Goal: Transaction & Acquisition: Obtain resource

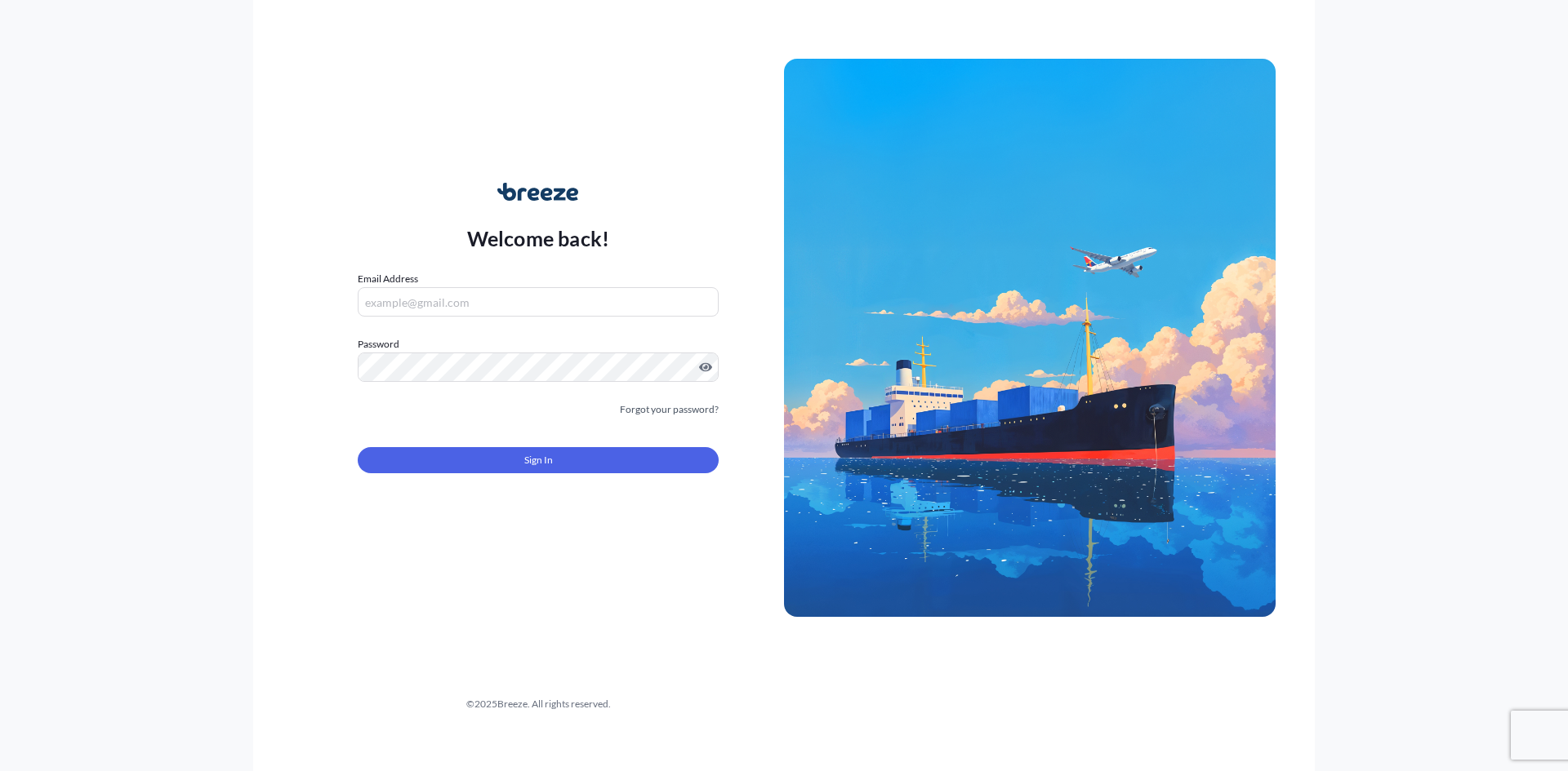
type input "[PERSON_NAME][EMAIL_ADDRESS][DOMAIN_NAME]"
click at [547, 450] on button "Sign In" at bounding box center [538, 459] width 361 height 26
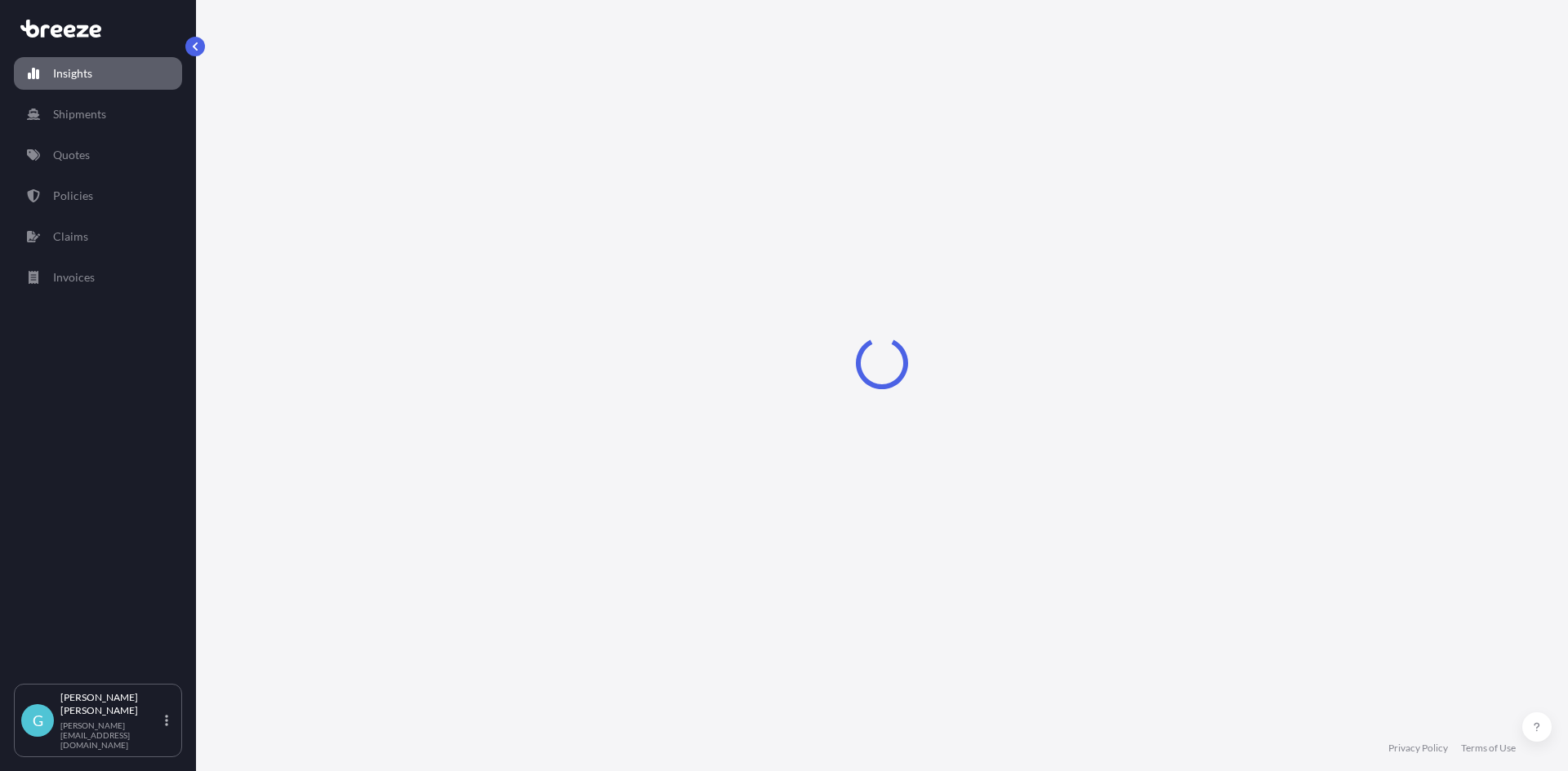
select select "2025"
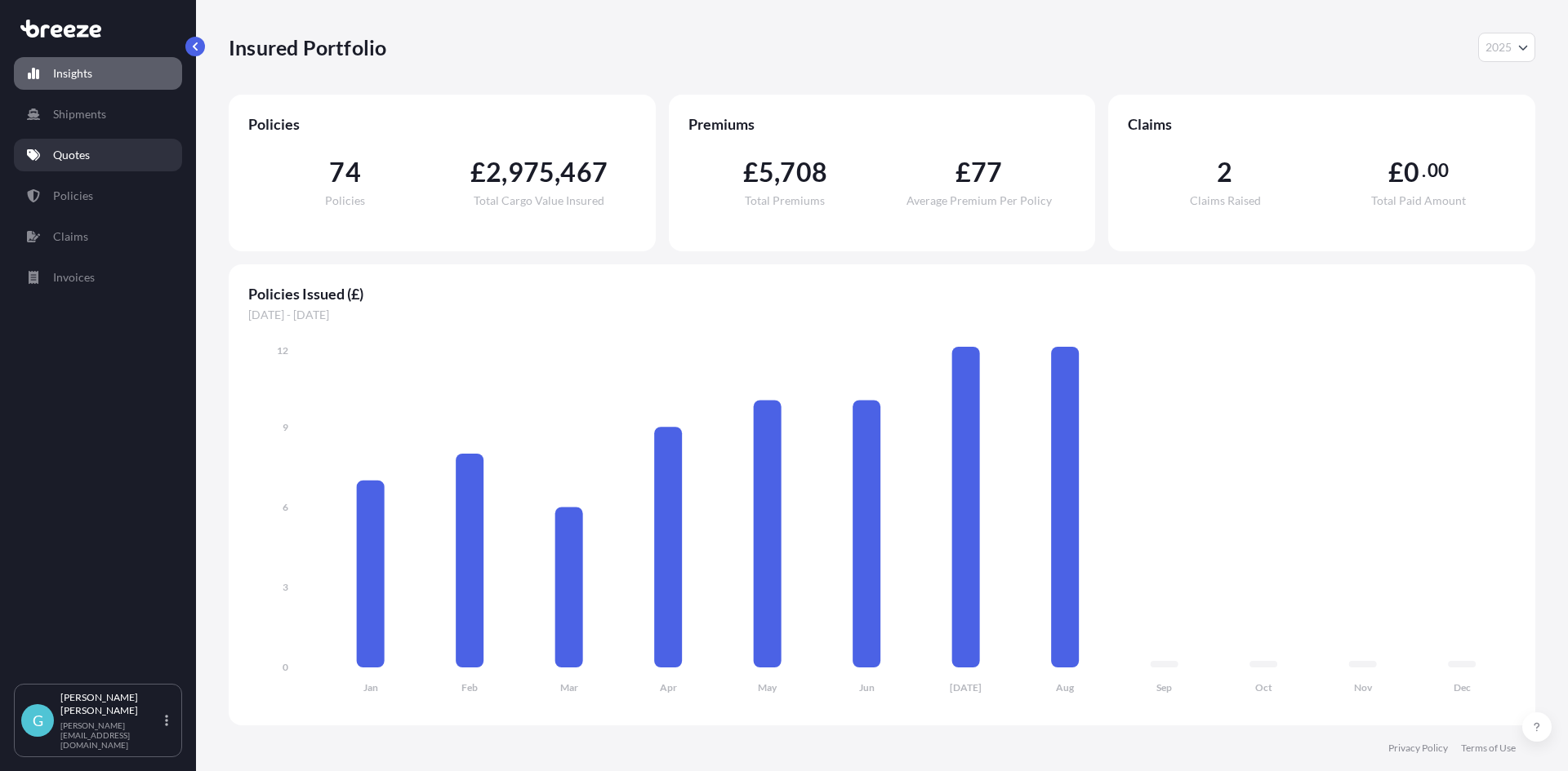
click at [74, 162] on p "Quotes" at bounding box center [72, 155] width 37 height 17
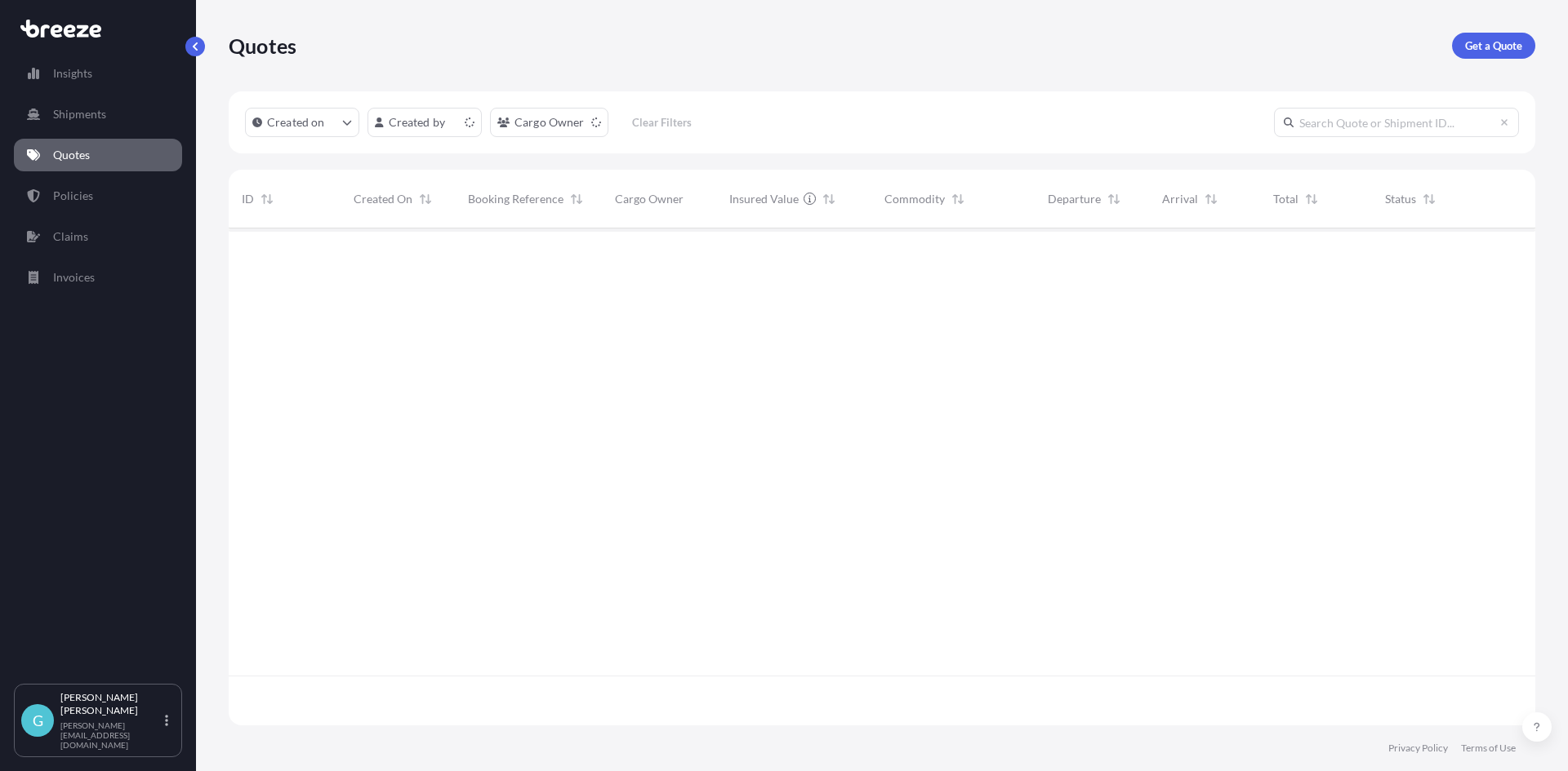
scroll to position [494, 1294]
click at [1478, 51] on p "Get a Quote" at bounding box center [1494, 46] width 57 height 17
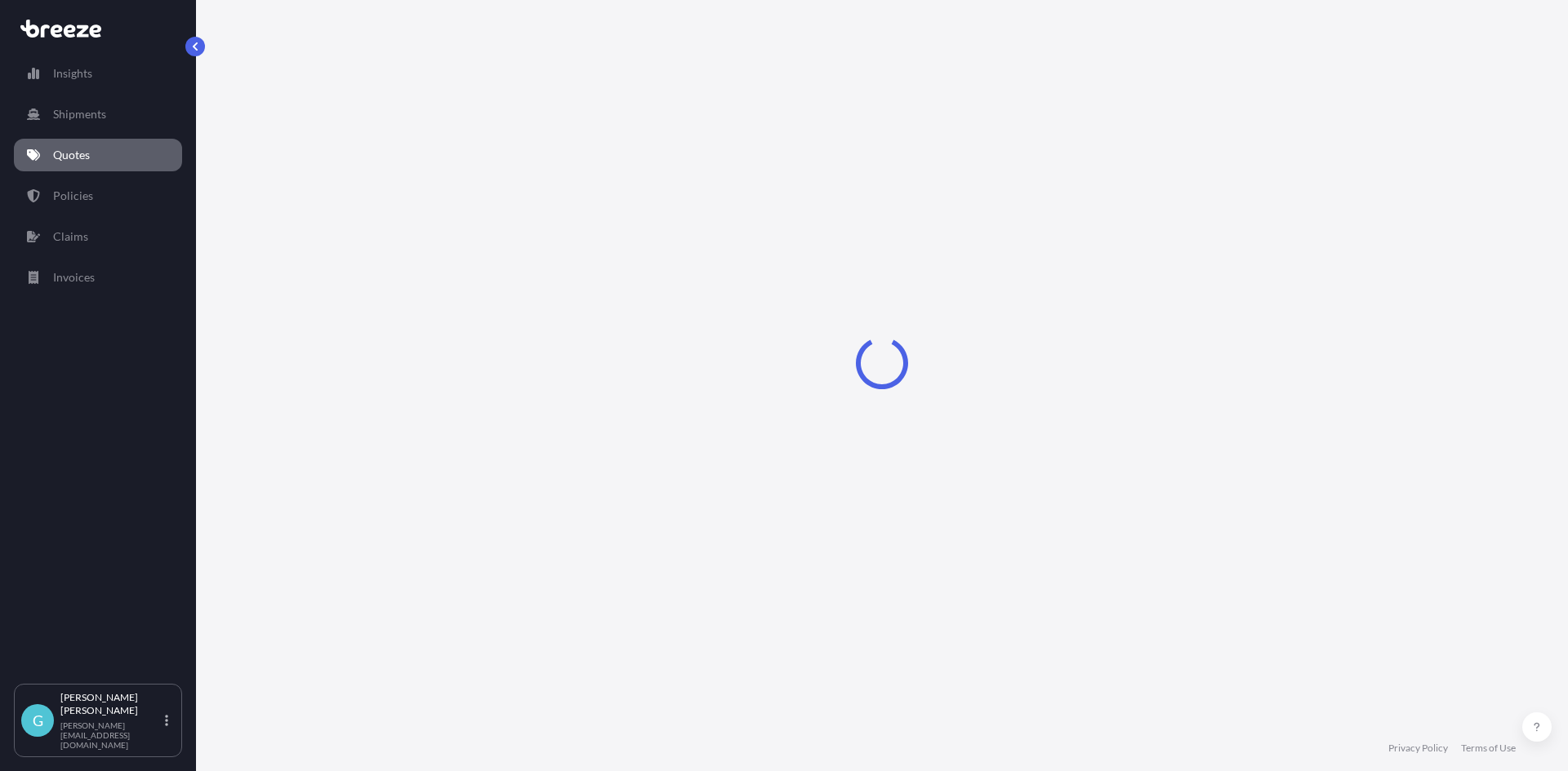
select select "Sea"
select select "1"
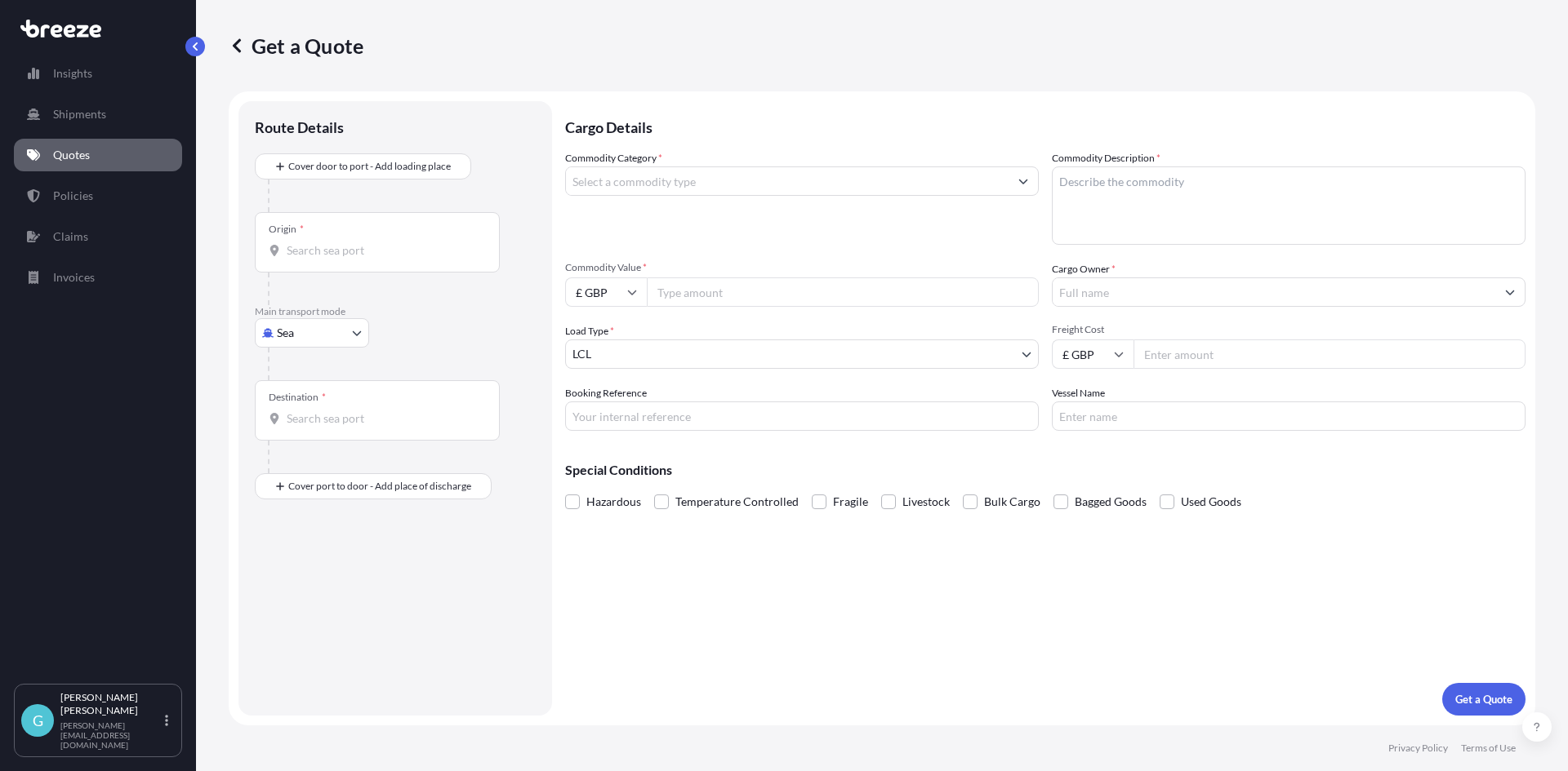
click at [618, 199] on div "Commodity Category *" at bounding box center [802, 197] width 474 height 94
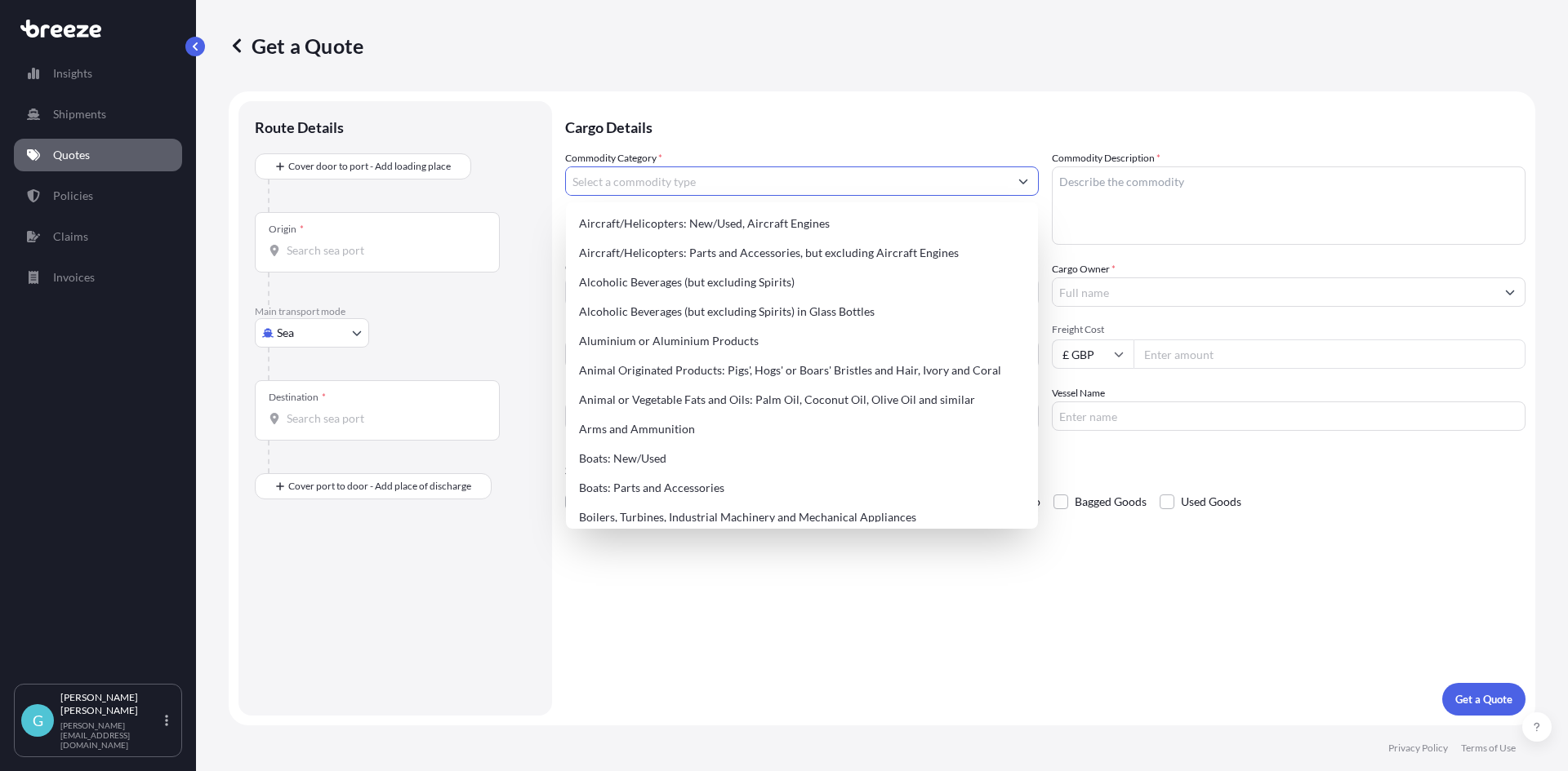
click at [635, 184] on input "Commodity Category *" at bounding box center [787, 180] width 443 height 29
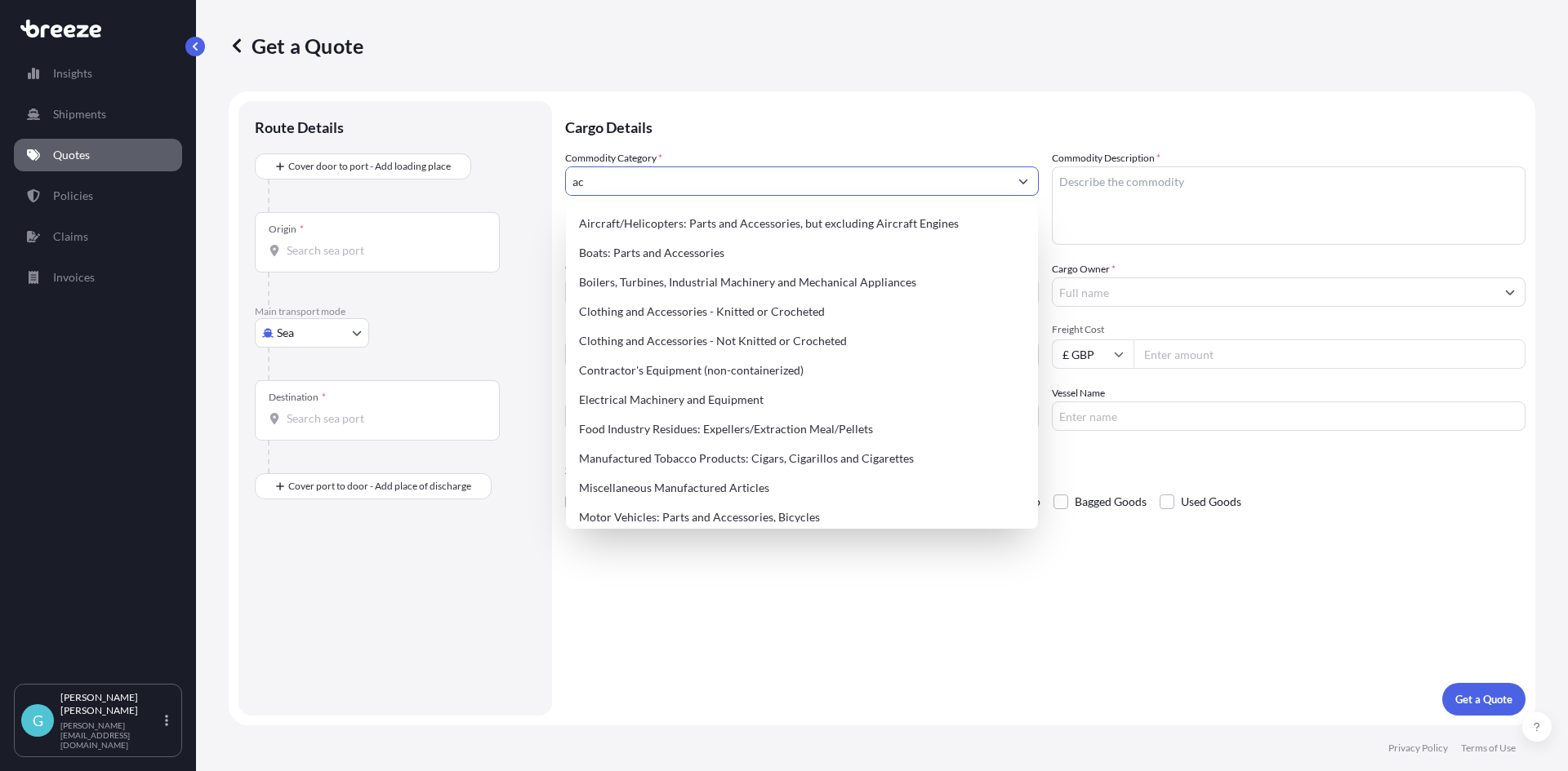
type input "a"
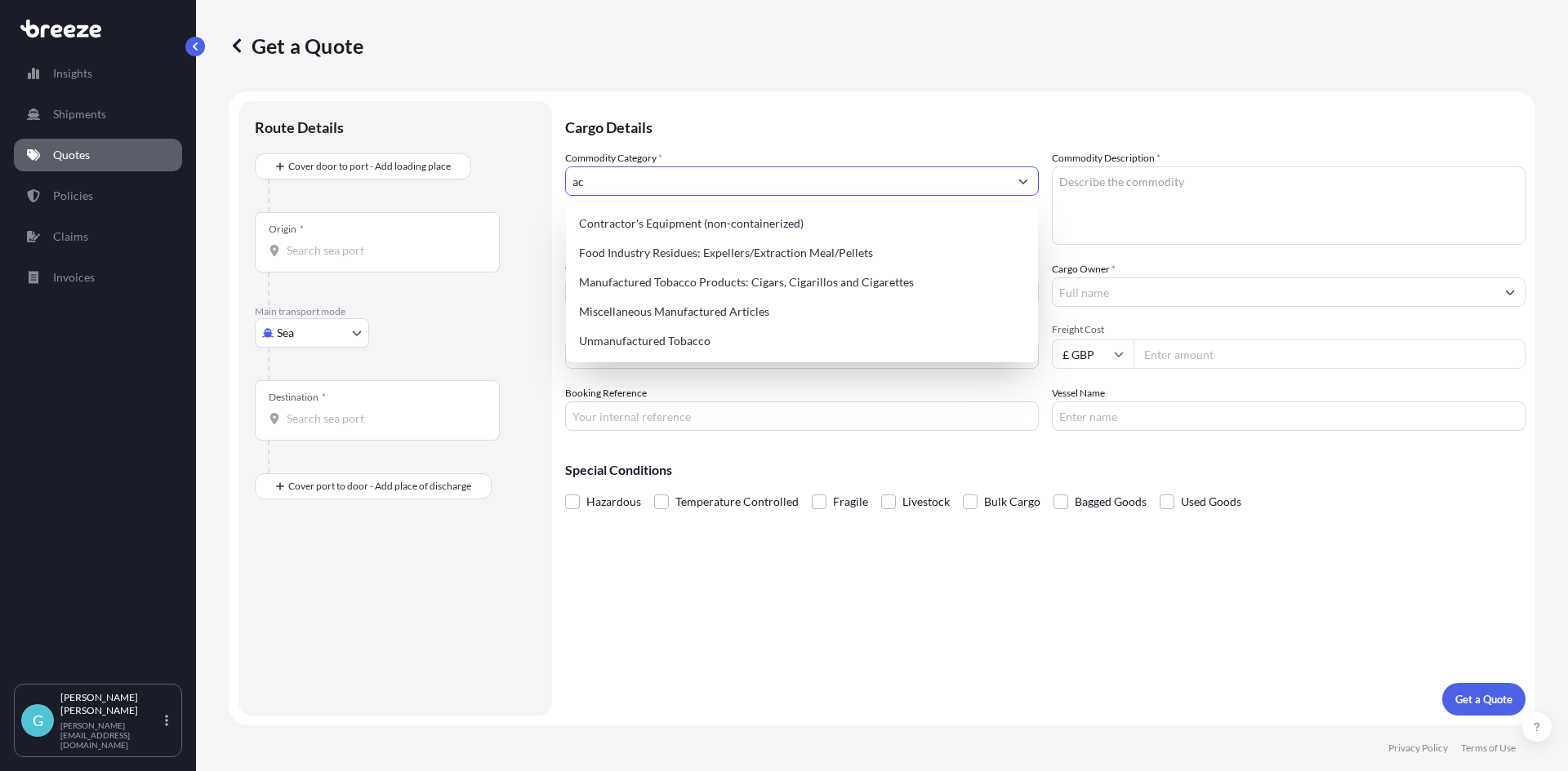
type input "a"
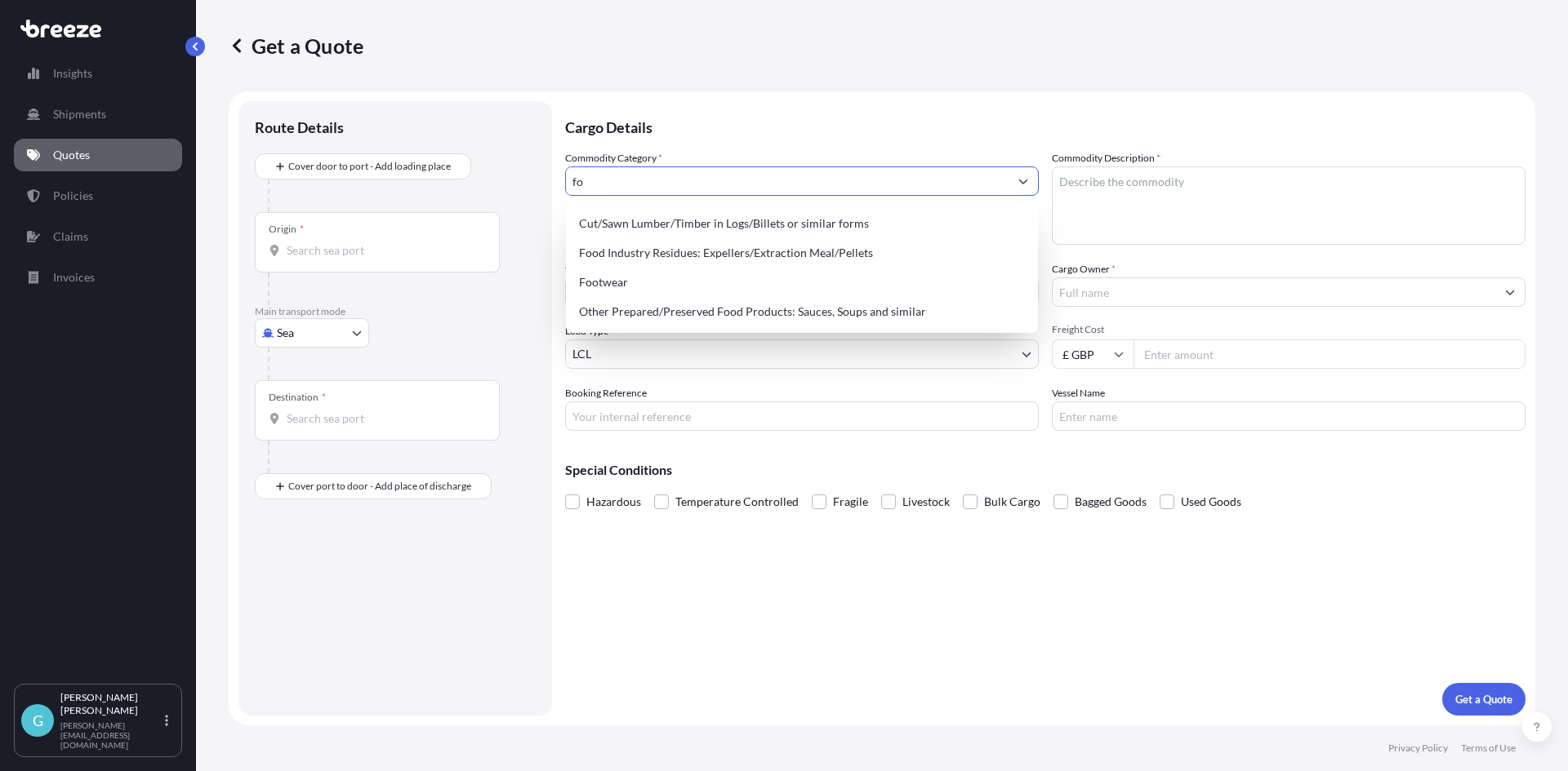
type input "f"
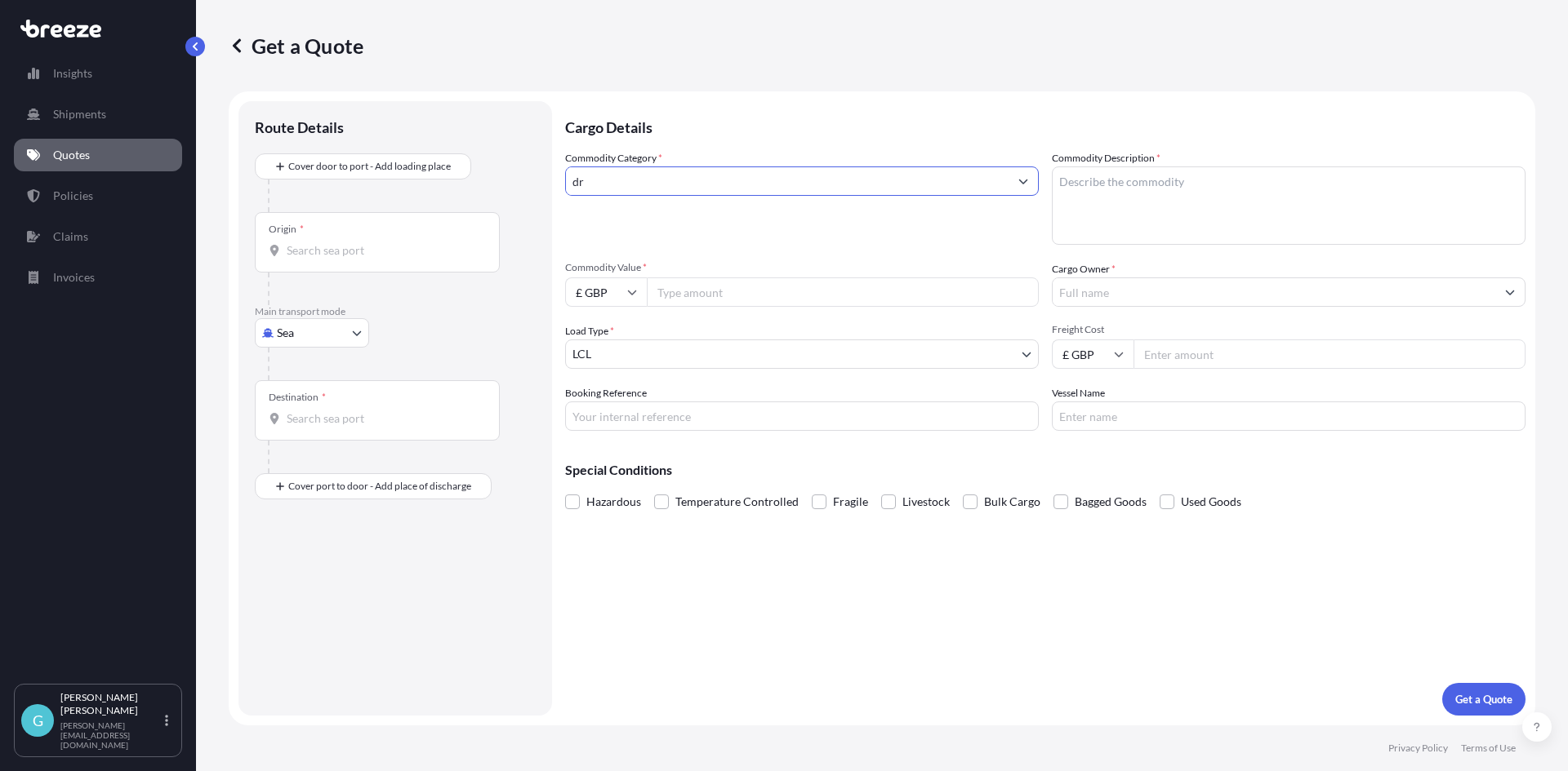
type input "d"
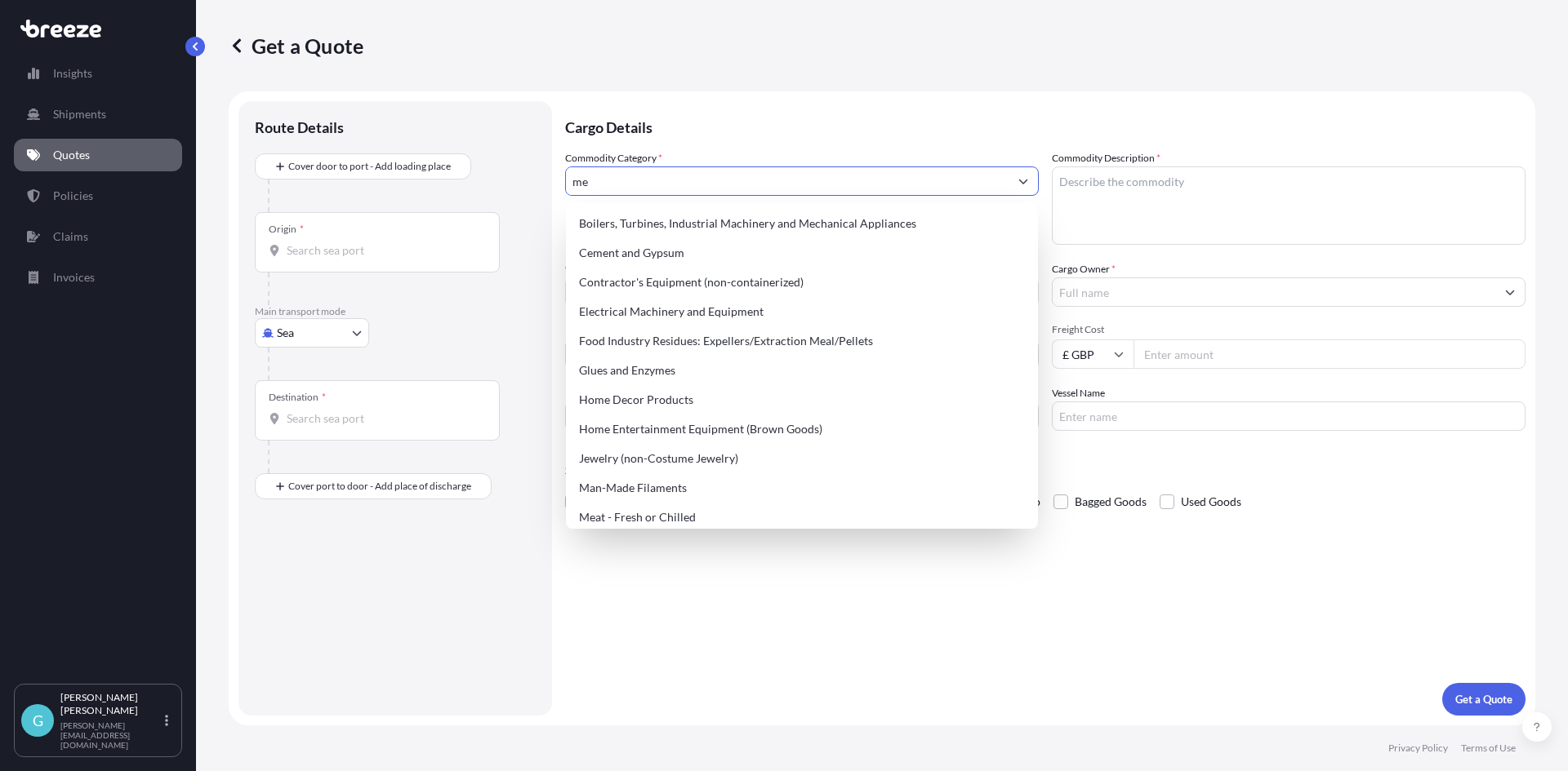
type input "m"
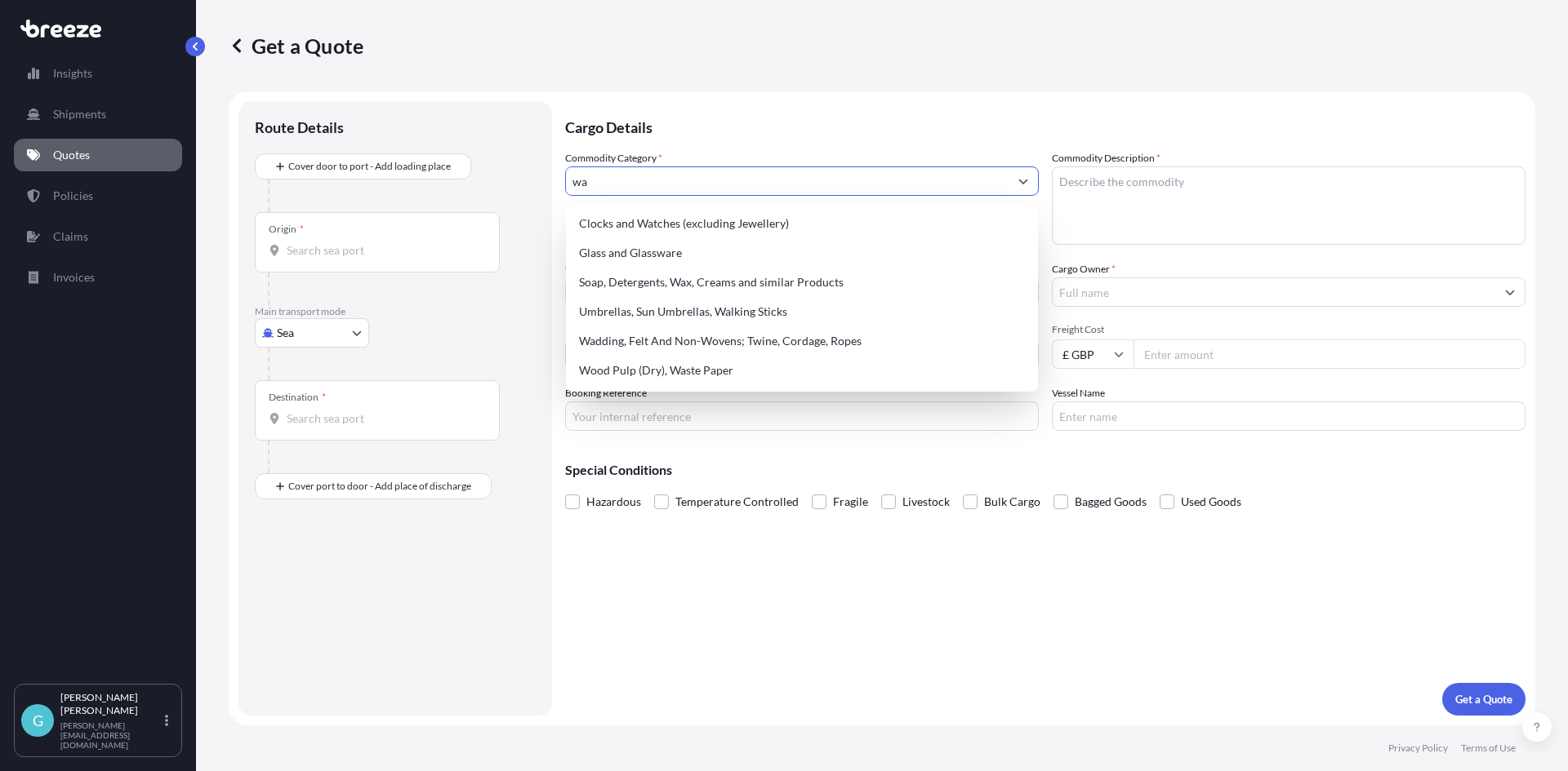
type input "w"
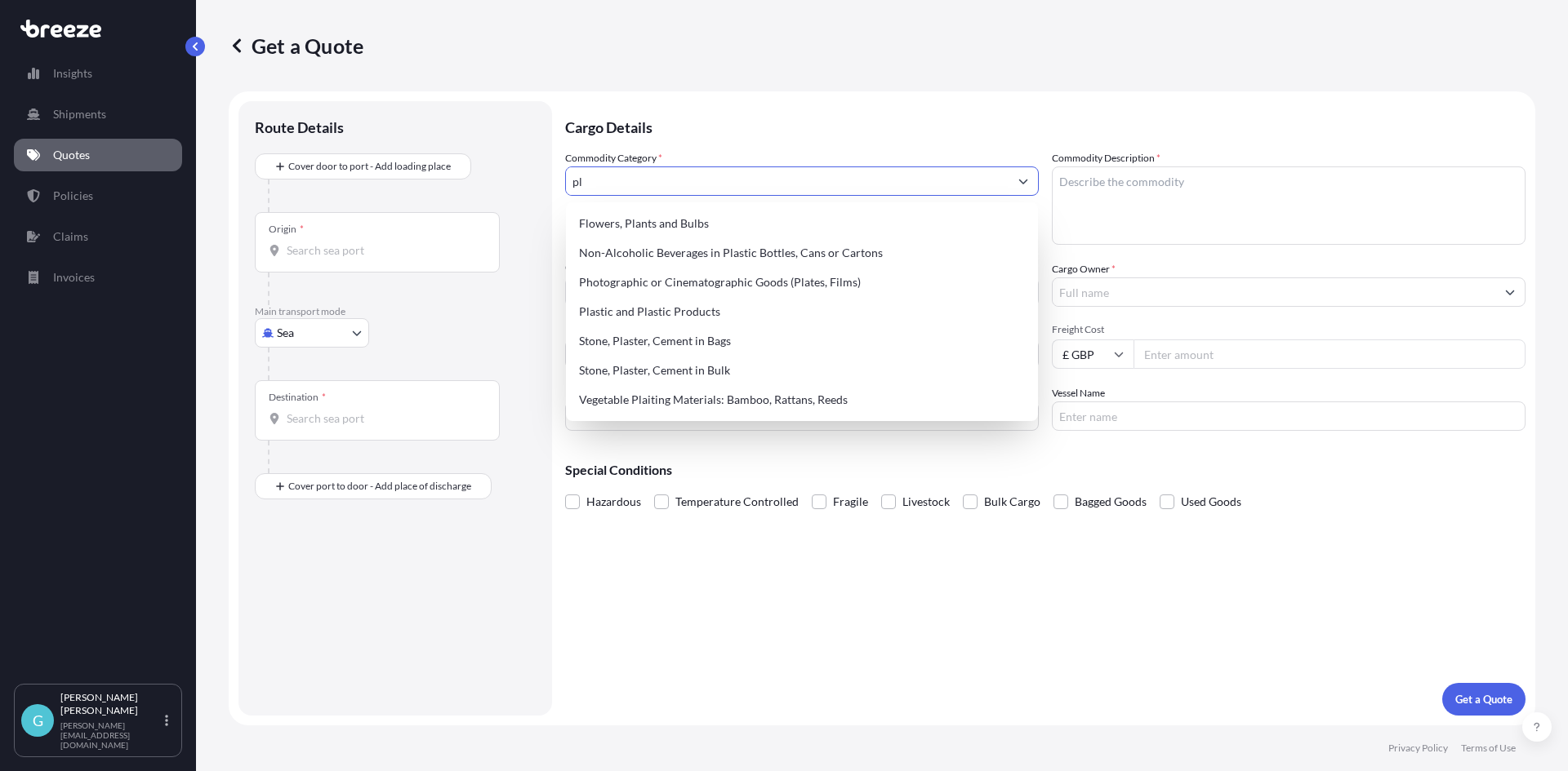
type input "p"
type input "w"
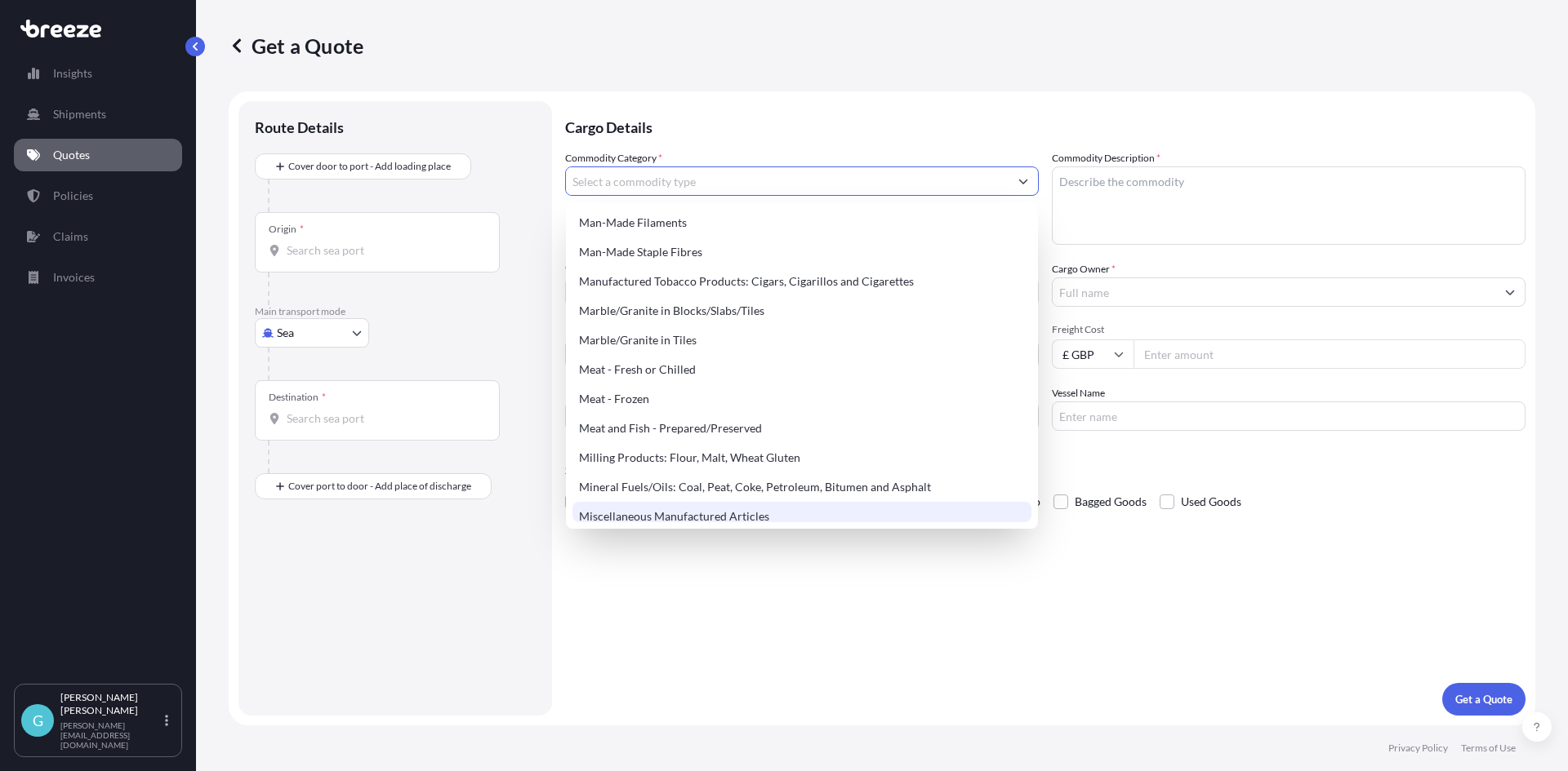
scroll to position [1959, 0]
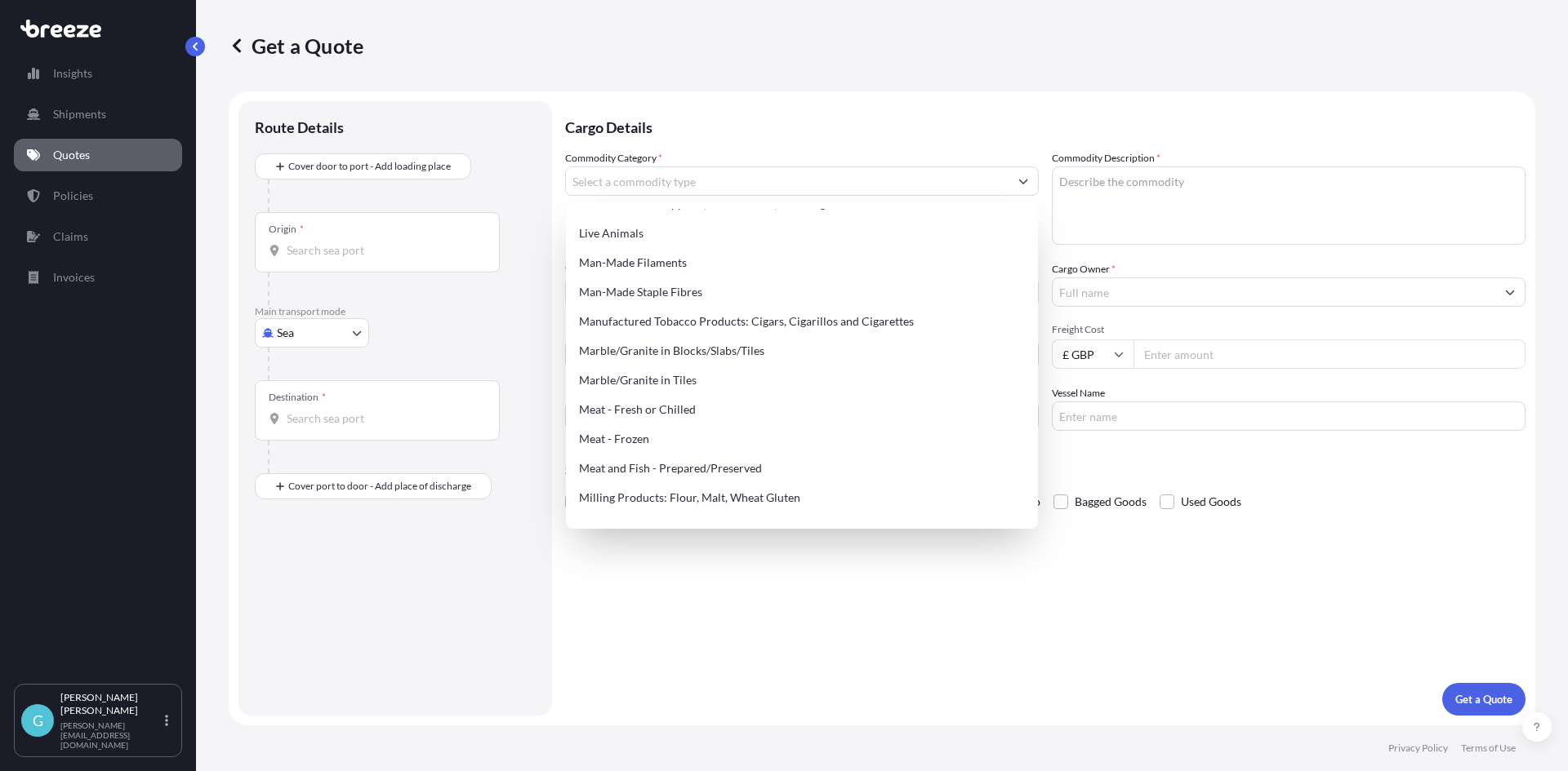
click at [944, 594] on div "Cargo Details Commodity Category * Commodity Description * Commodity Value * £ …" at bounding box center [1045, 408] width 960 height 615
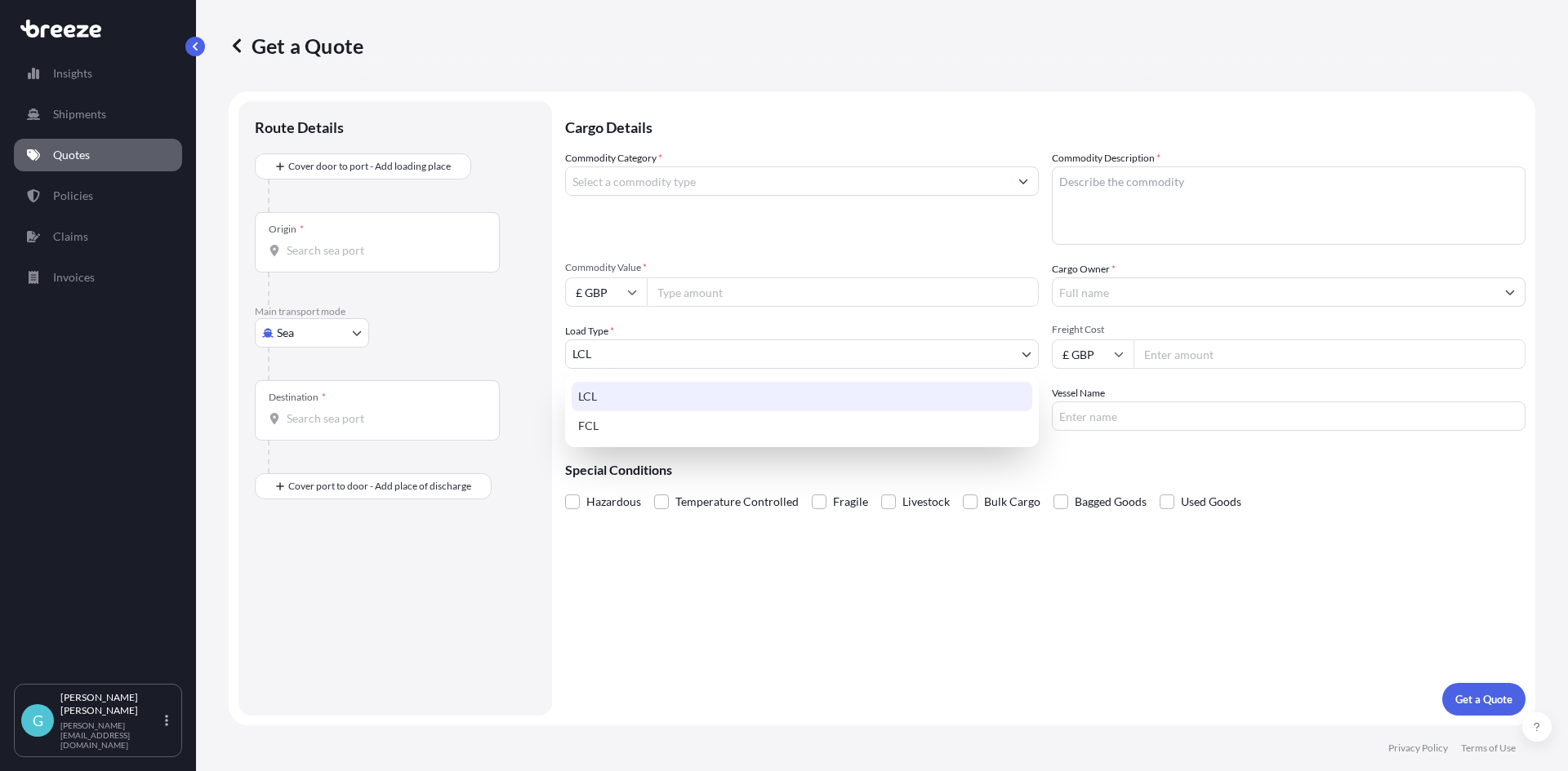
click at [725, 358] on body "Insights Shipments Quotes Policies Claims Invoices G [PERSON_NAME] [PERSON_NAME…" at bounding box center [784, 385] width 1568 height 771
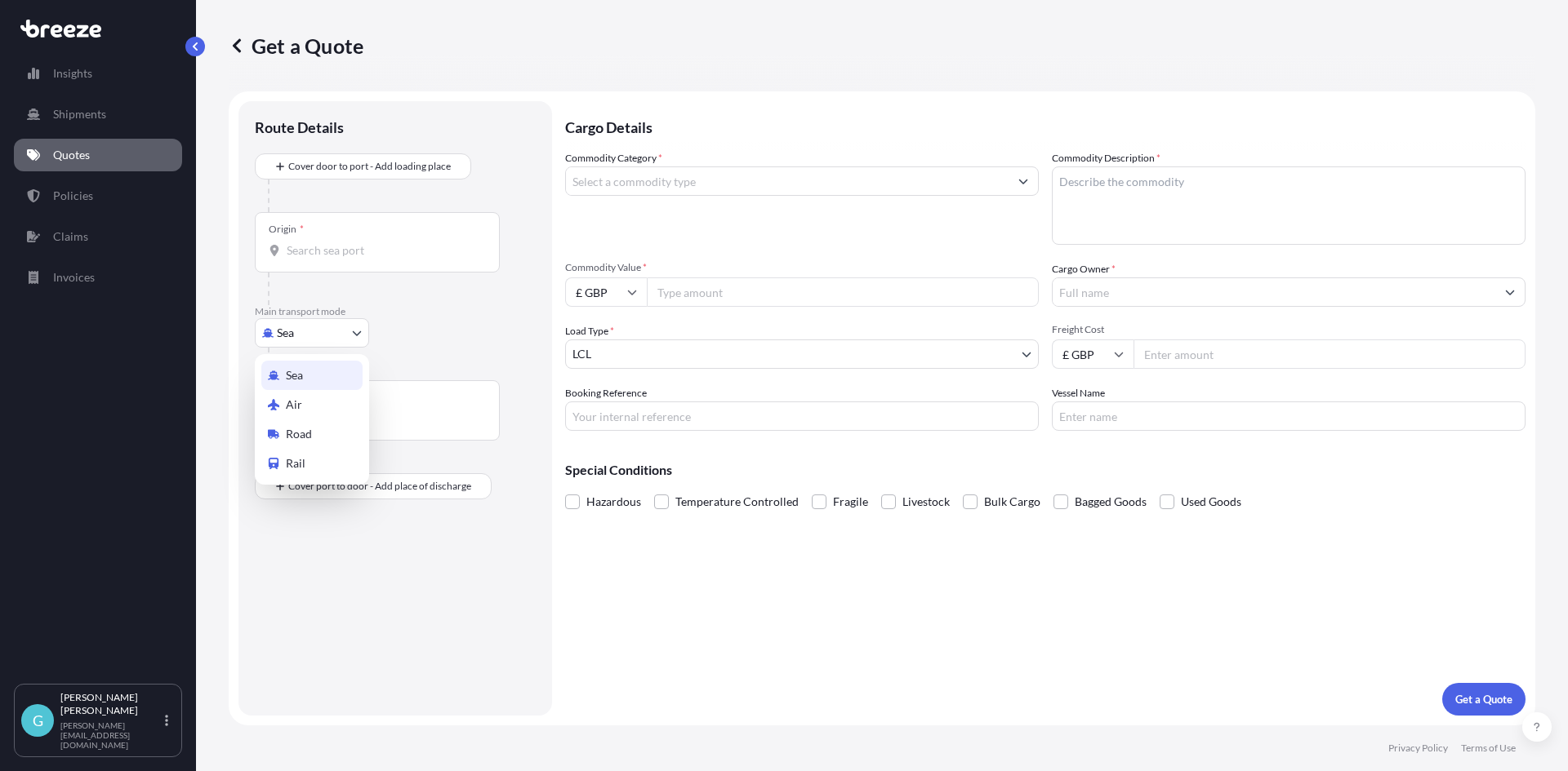
click at [345, 336] on body "Insights Shipments Quotes Policies Claims Invoices G [PERSON_NAME] [PERSON_NAME…" at bounding box center [784, 385] width 1568 height 771
click at [316, 412] on div "Air" at bounding box center [312, 404] width 101 height 29
select select "Air"
click at [340, 258] on input "Origin *" at bounding box center [383, 257] width 193 height 17
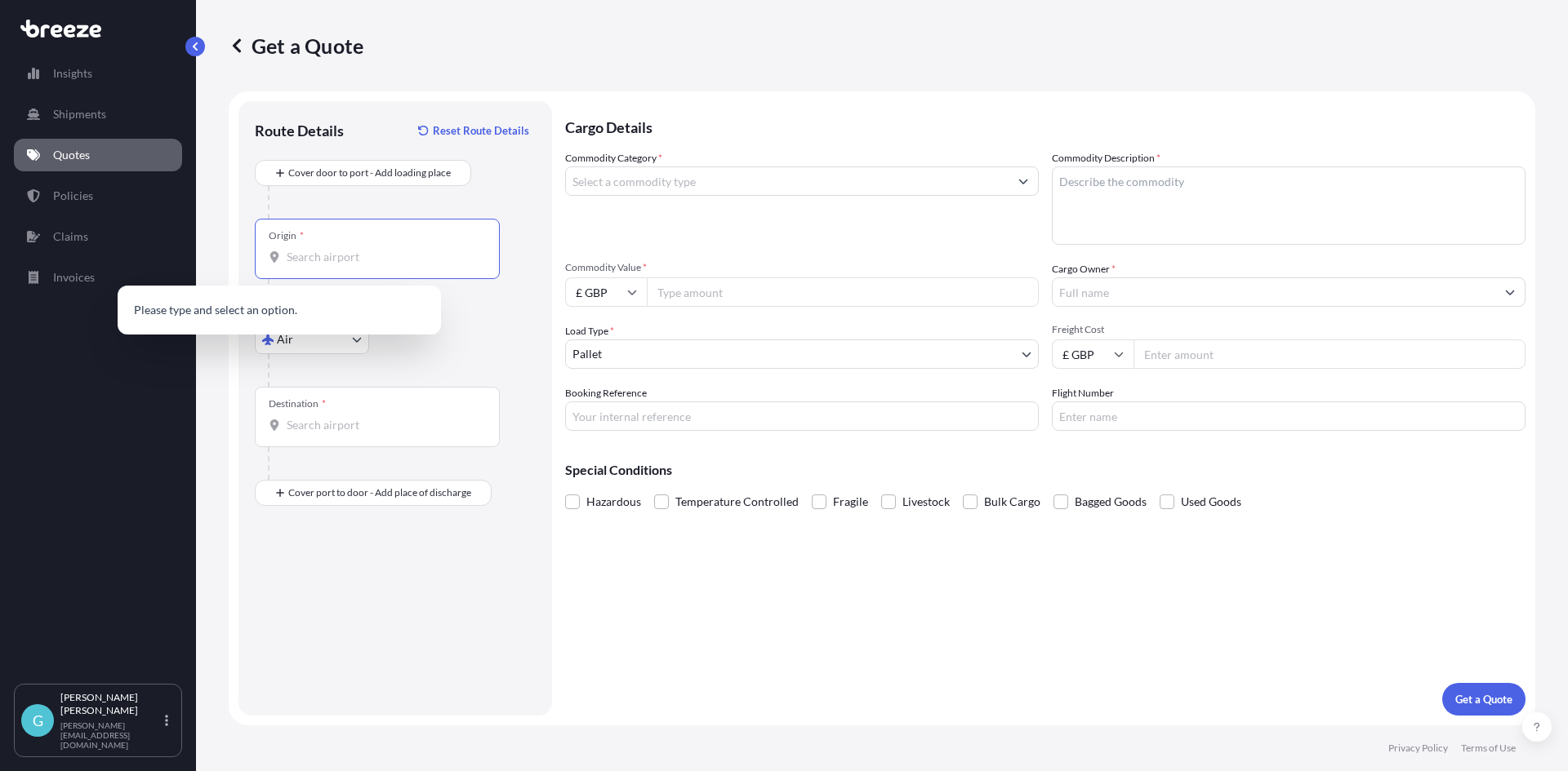
click at [334, 258] on input "Origin *" at bounding box center [383, 257] width 193 height 17
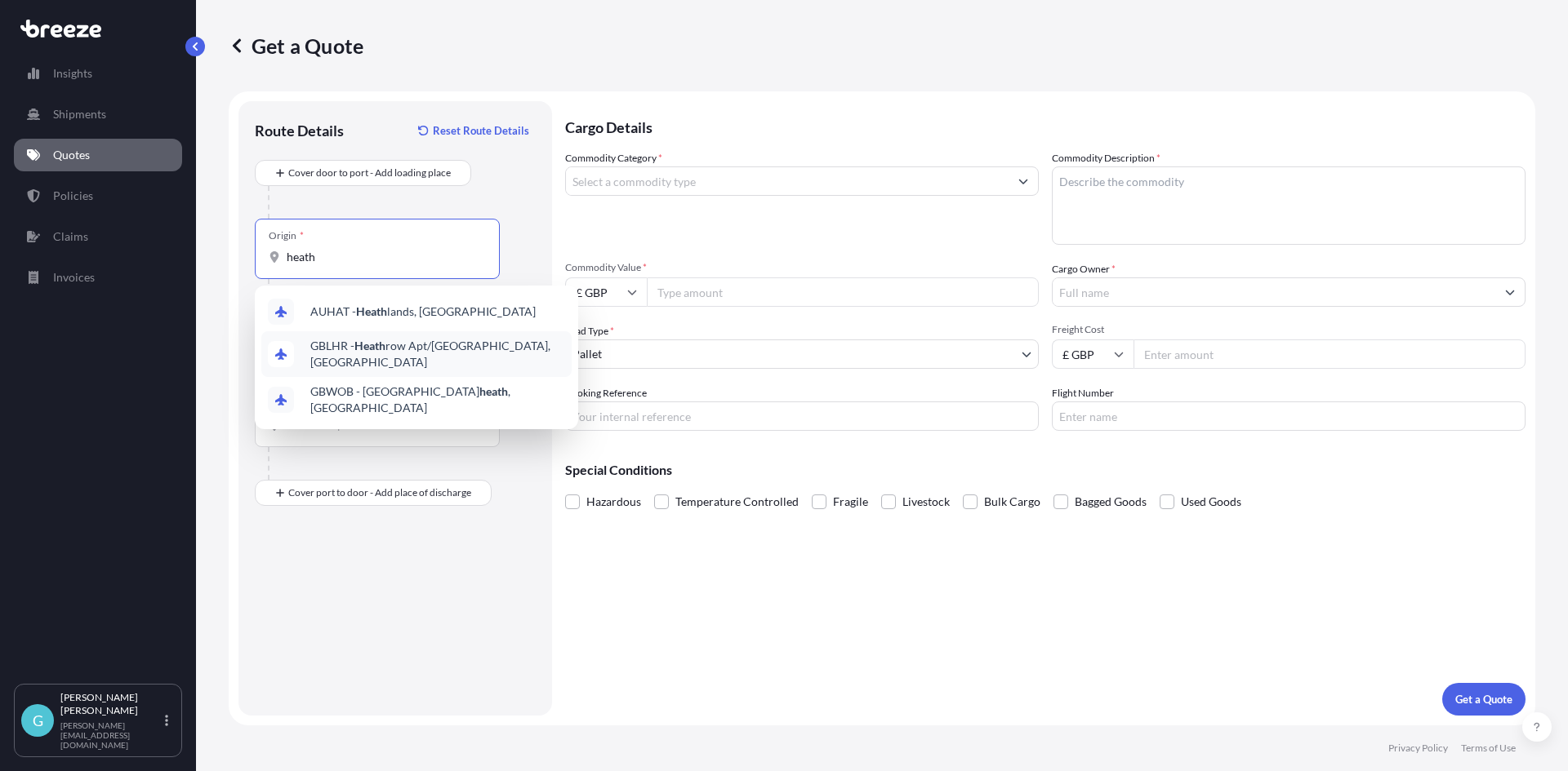
click at [370, 358] on span "GBLHR - Heath row Apt/[GEOGRAPHIC_DATA], [GEOGRAPHIC_DATA]" at bounding box center [437, 353] width 255 height 33
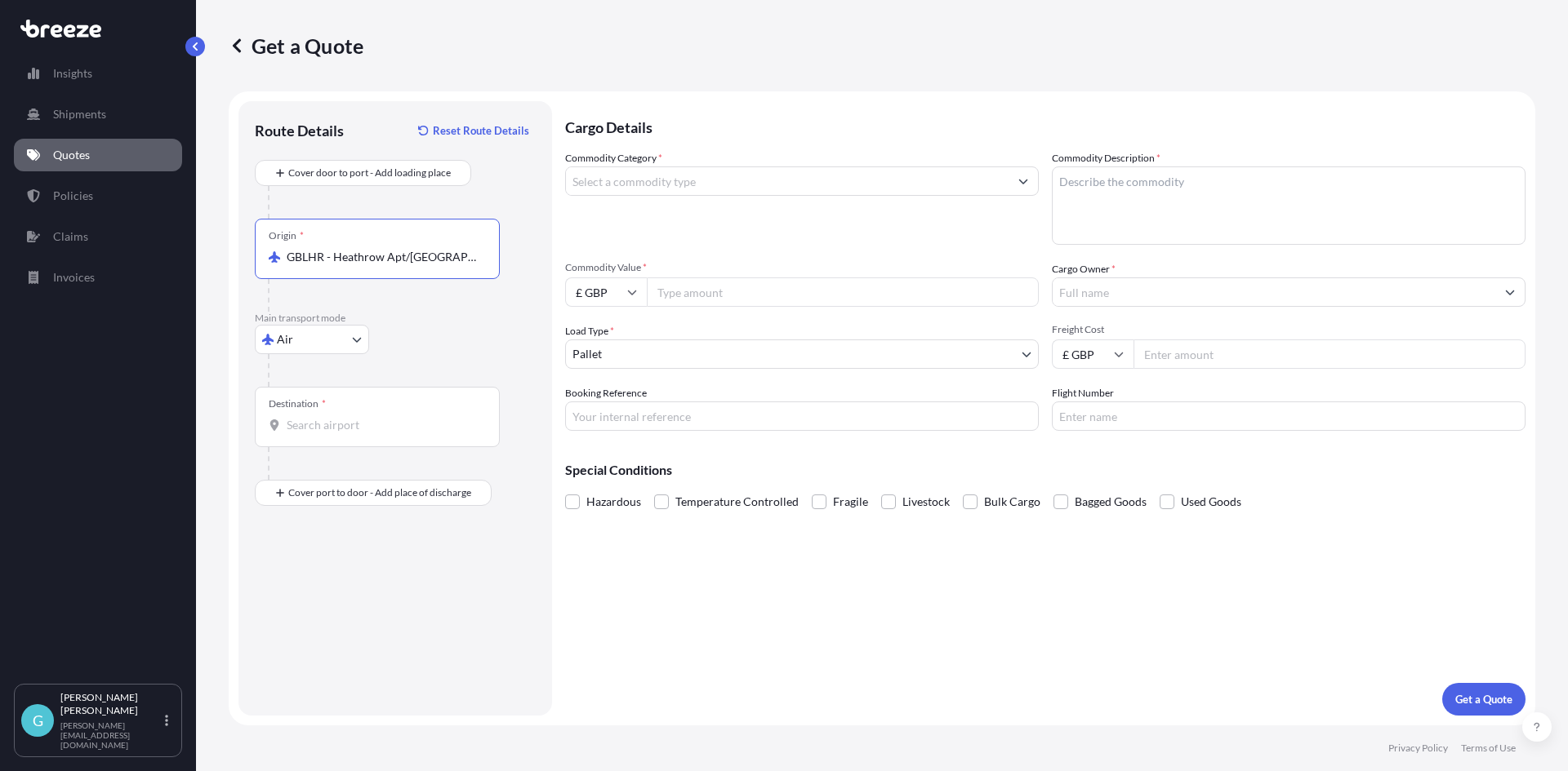
type input "GBLHR - Heathrow Apt/[GEOGRAPHIC_DATA], [GEOGRAPHIC_DATA]"
click at [395, 418] on input "Destination *" at bounding box center [383, 425] width 193 height 17
click at [404, 491] on div "AE DXB - [GEOGRAPHIC_DATA], [GEOGRAPHIC_DATA]" at bounding box center [416, 483] width 310 height 46
type input "AEDXB - [GEOGRAPHIC_DATA], [GEOGRAPHIC_DATA]"
drag, startPoint x: 1244, startPoint y: 642, endPoint x: 1249, endPoint y: 653, distance: 12.1
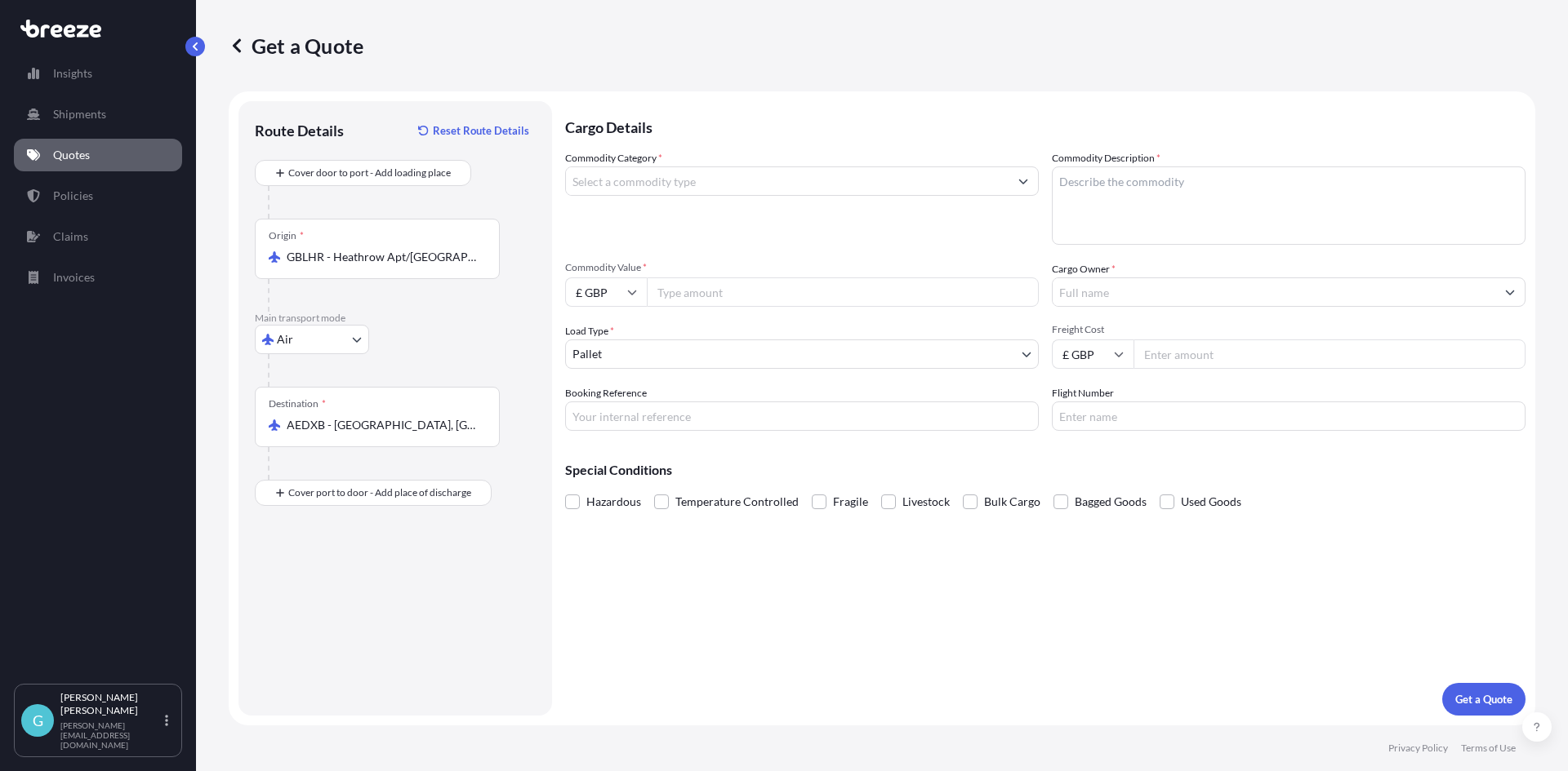
click at [1249, 653] on div "Cargo Details Commodity Category * Commodity Description * Commodity Value * £ …" at bounding box center [1045, 408] width 960 height 615
click at [671, 180] on input "Commodity Category *" at bounding box center [787, 180] width 443 height 29
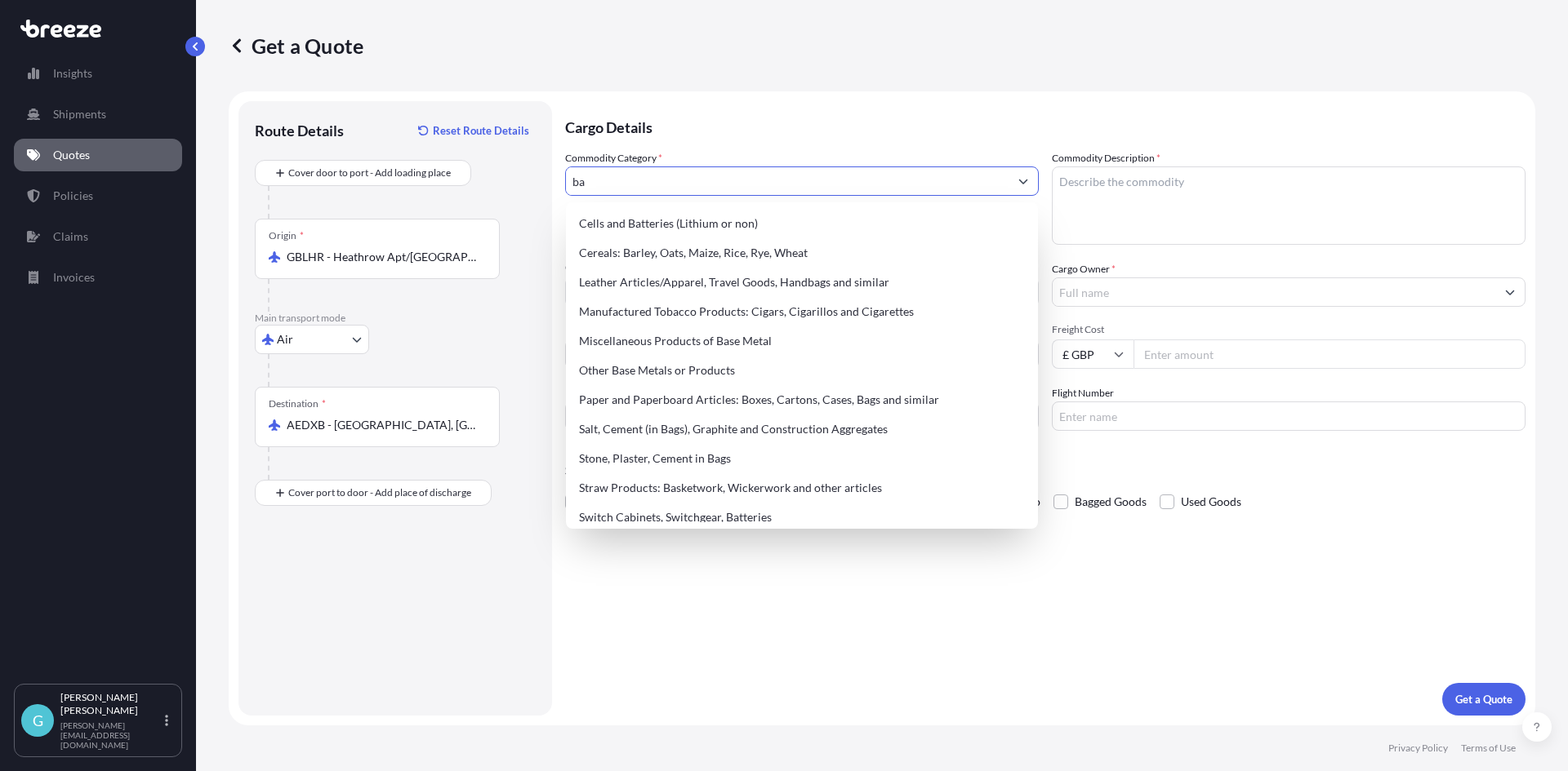
type input "b"
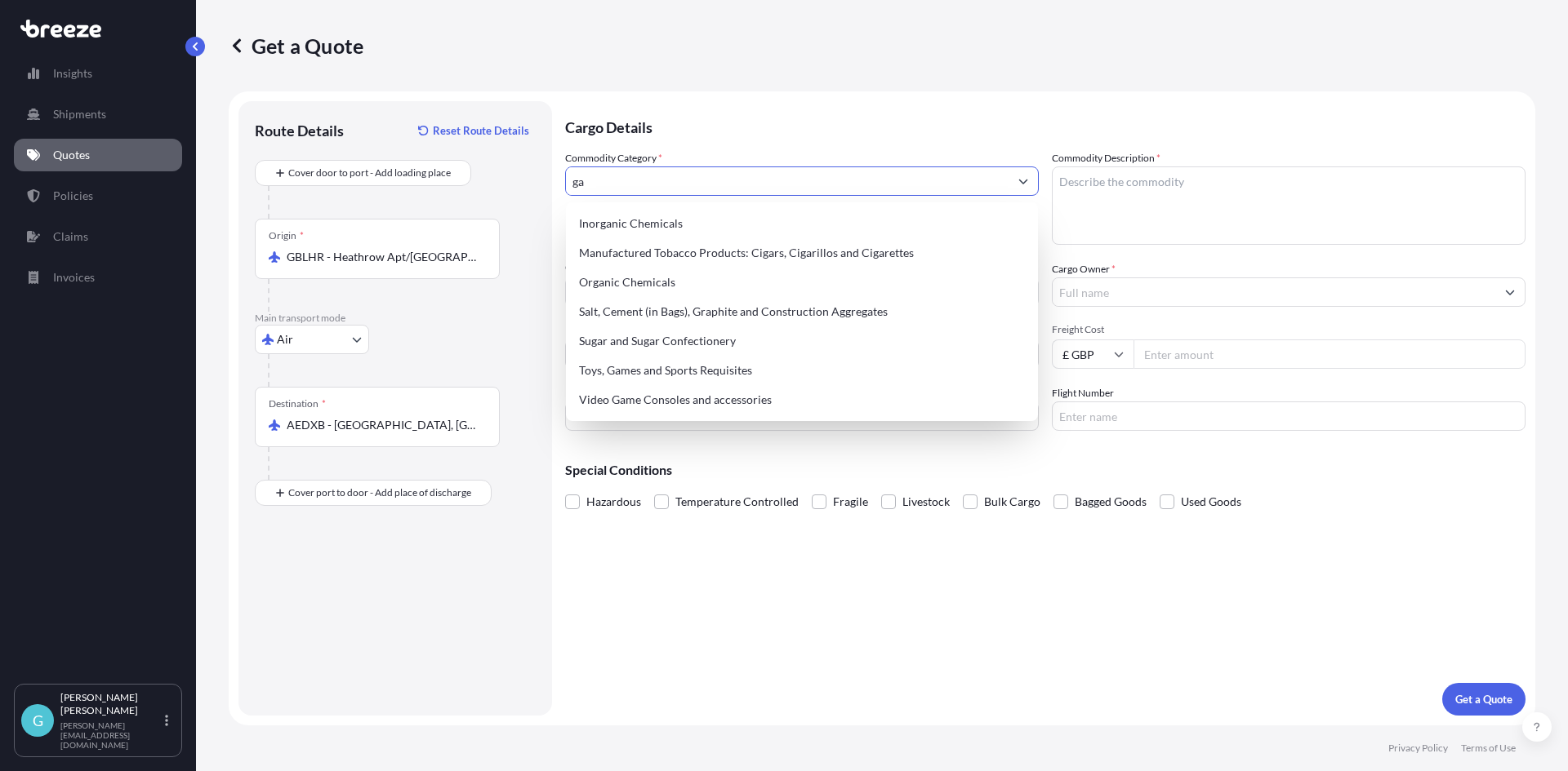
type input "g"
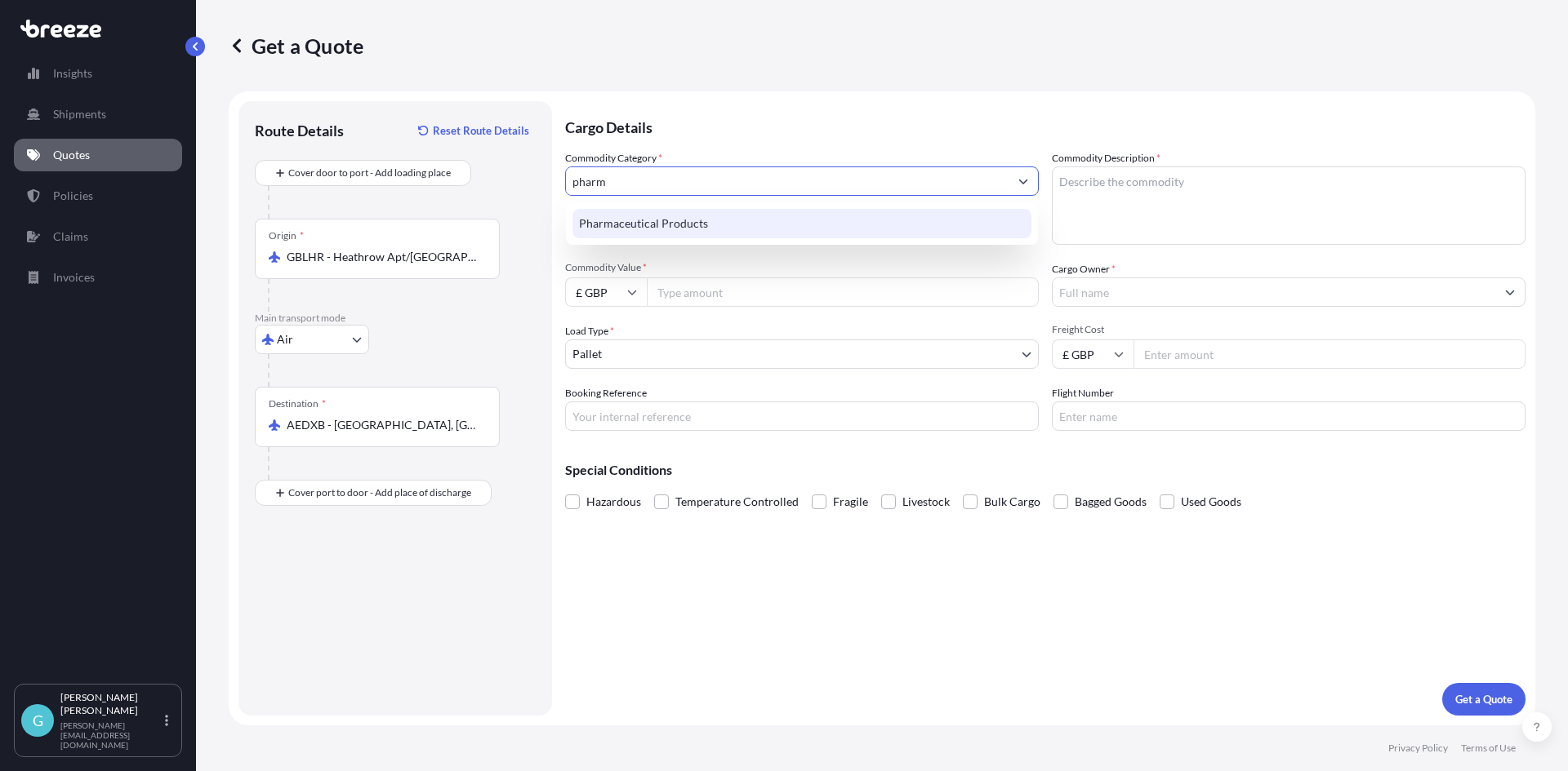
click at [669, 221] on div "Pharmaceutical Products" at bounding box center [802, 223] width 459 height 29
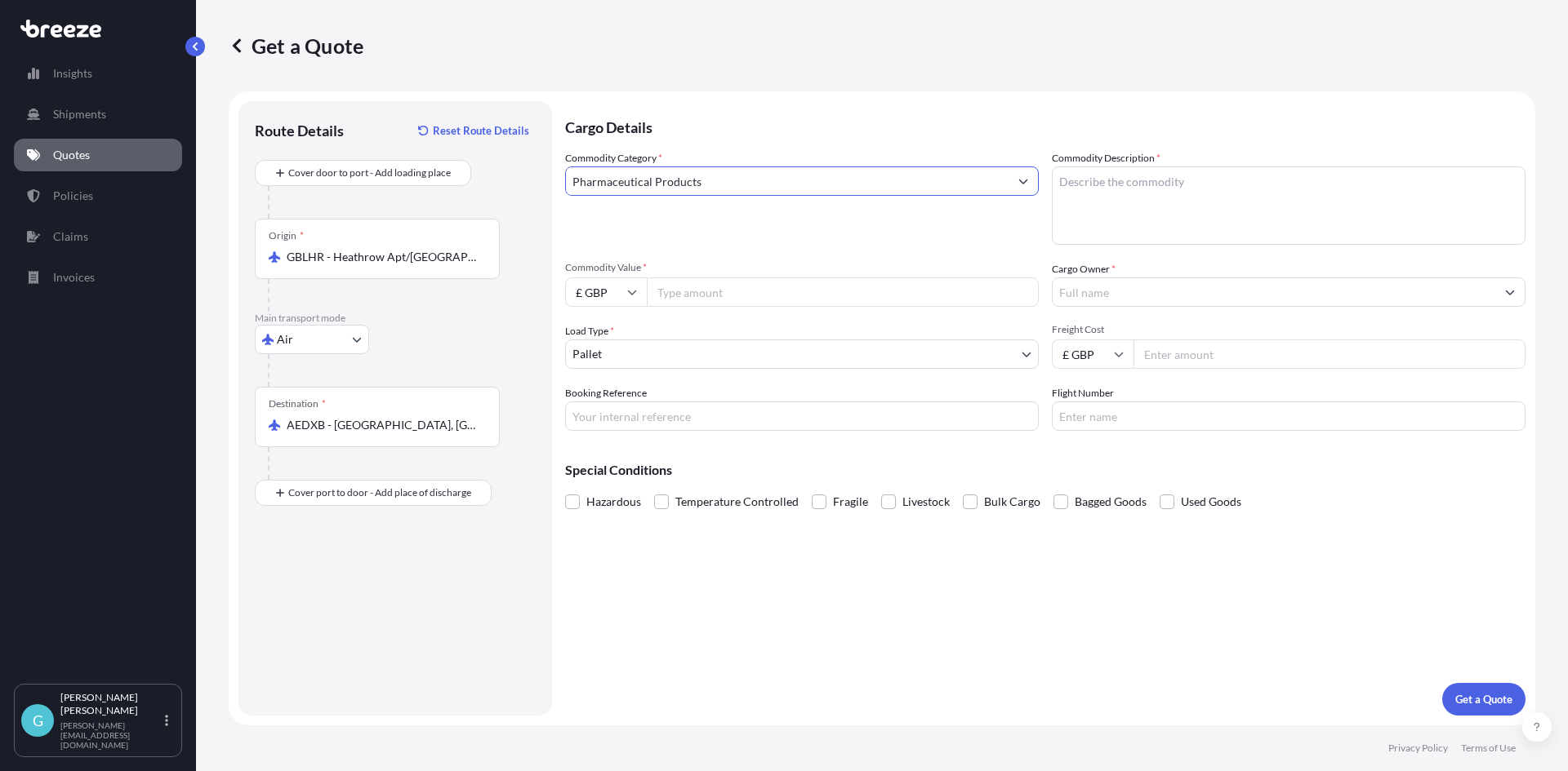
type input "Pharmaceutical Products"
click at [1152, 206] on textarea "Commodity Description *" at bounding box center [1288, 205] width 474 height 79
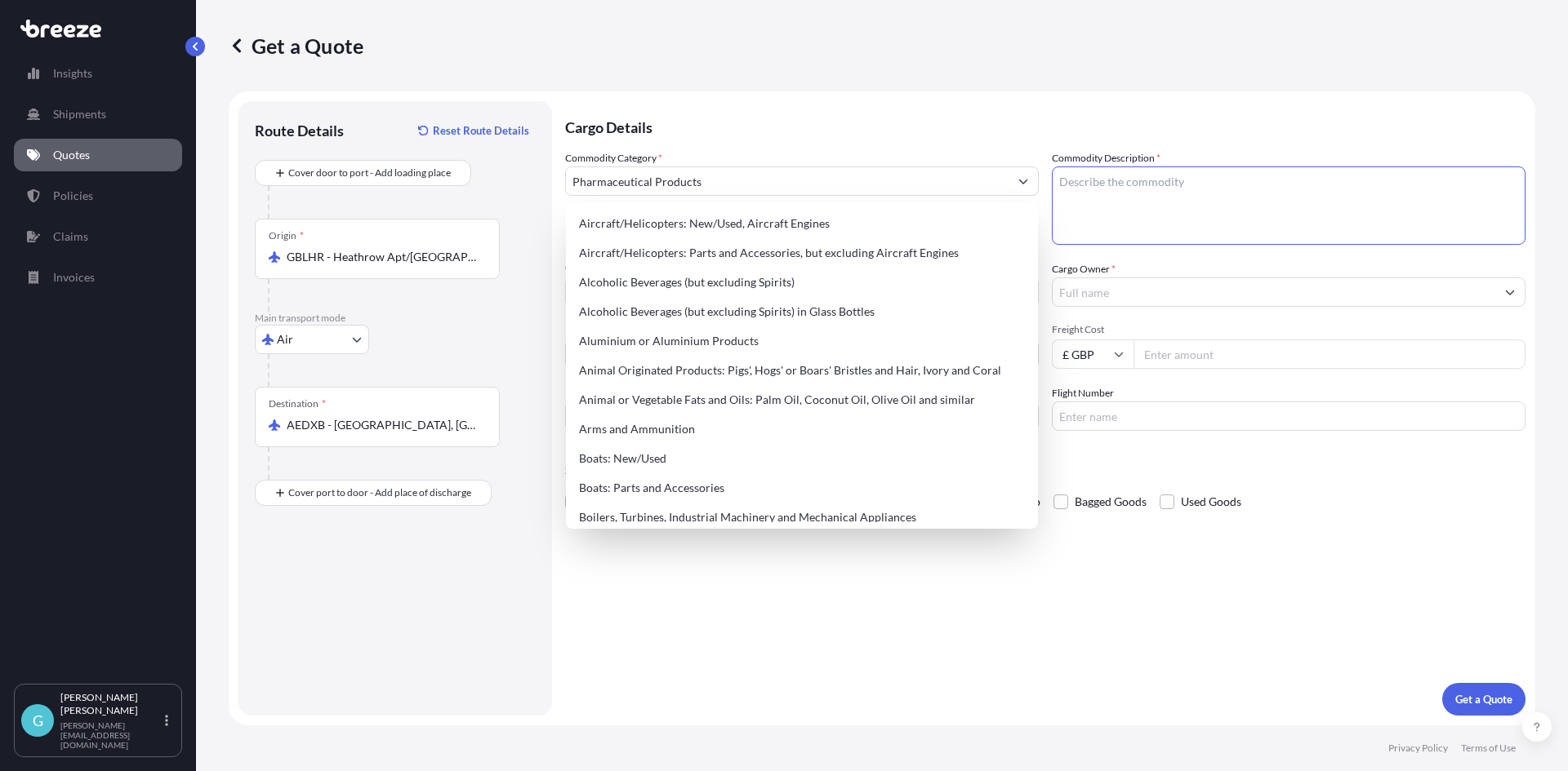
paste textarea "Activheal Foam"
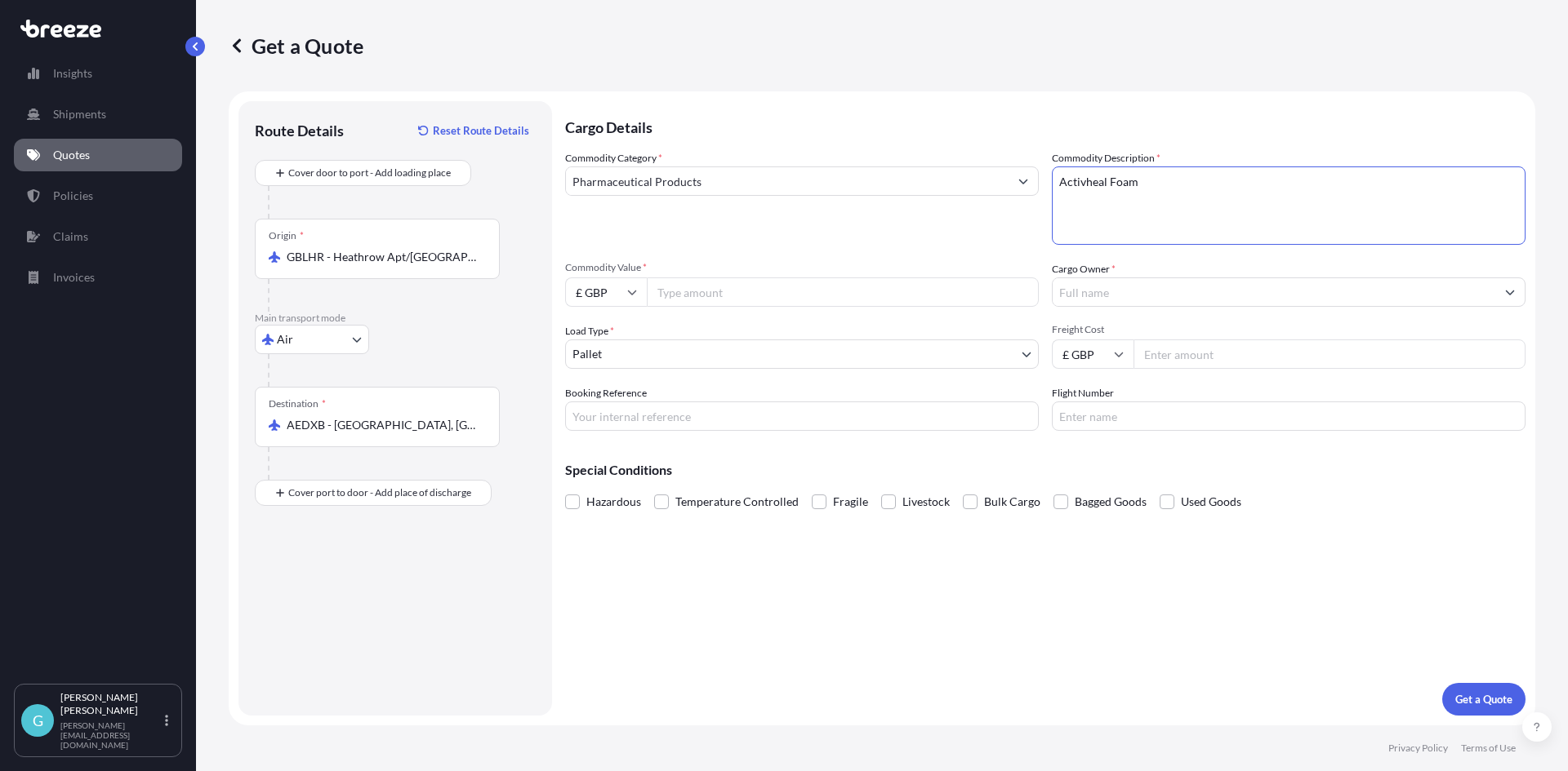
type textarea "Activheal Foam"
click at [874, 290] on input "Commodity Value *" at bounding box center [843, 292] width 392 height 29
type input "69142"
click at [1215, 362] on input "Freight Cost" at bounding box center [1329, 353] width 392 height 29
click at [1127, 288] on input "Cargo Owner *" at bounding box center [1274, 292] width 443 height 29
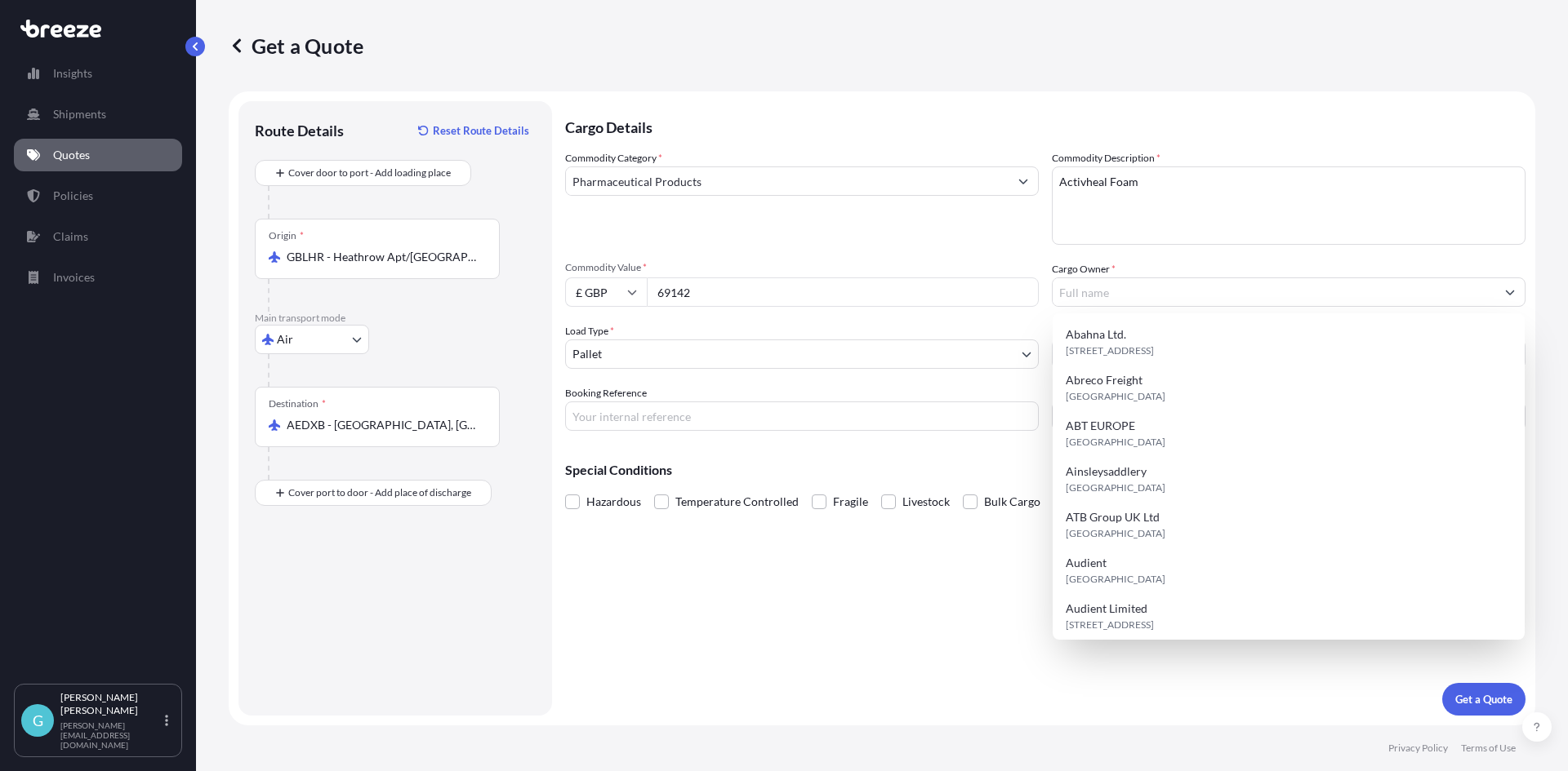
click at [874, 252] on div "Commodity Category * Pharmaceutical Products Commodity Description * Activheal …" at bounding box center [1045, 291] width 960 height 281
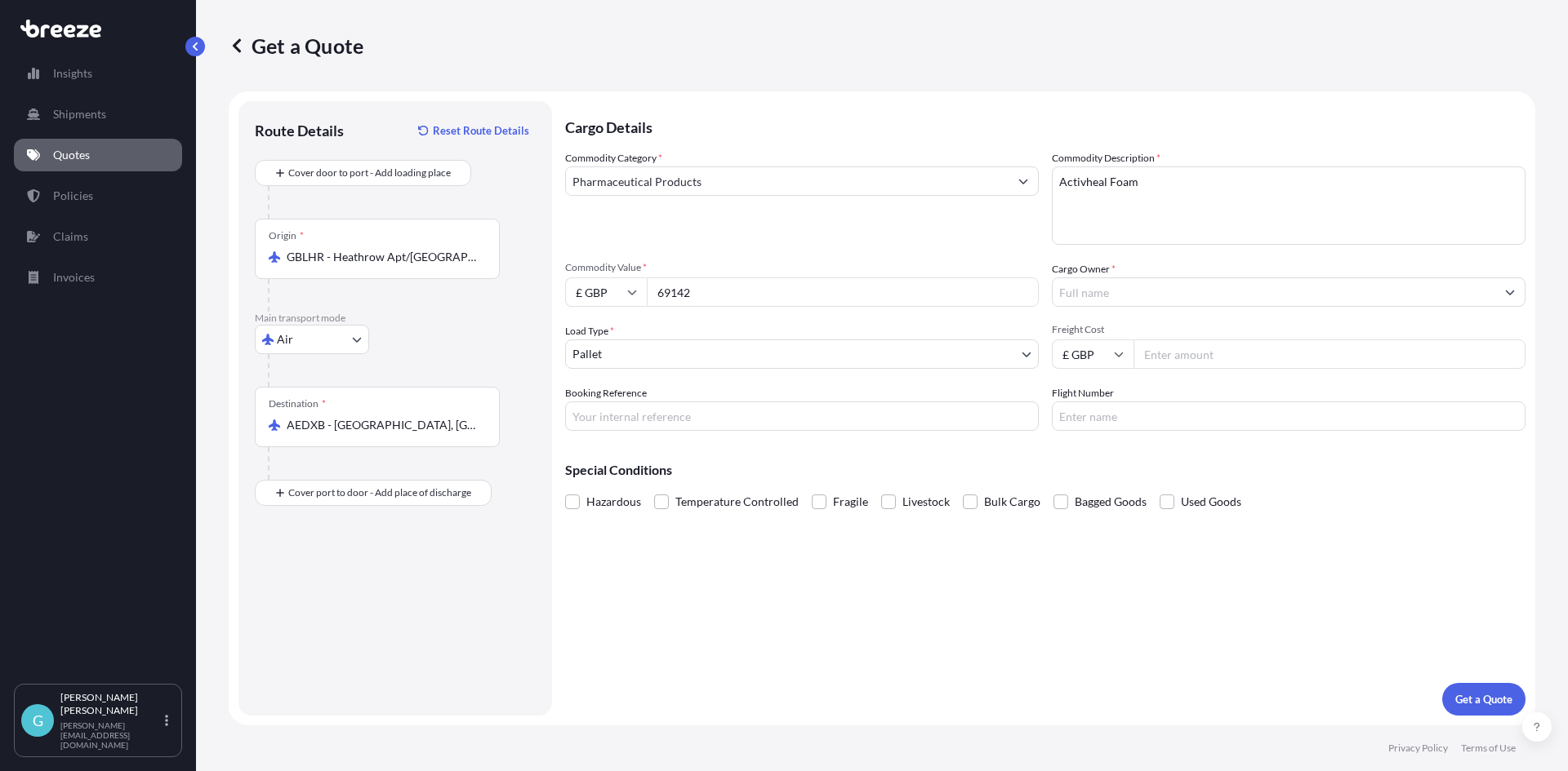
click at [1300, 362] on input "Freight Cost" at bounding box center [1329, 353] width 392 height 29
type input "5836.82"
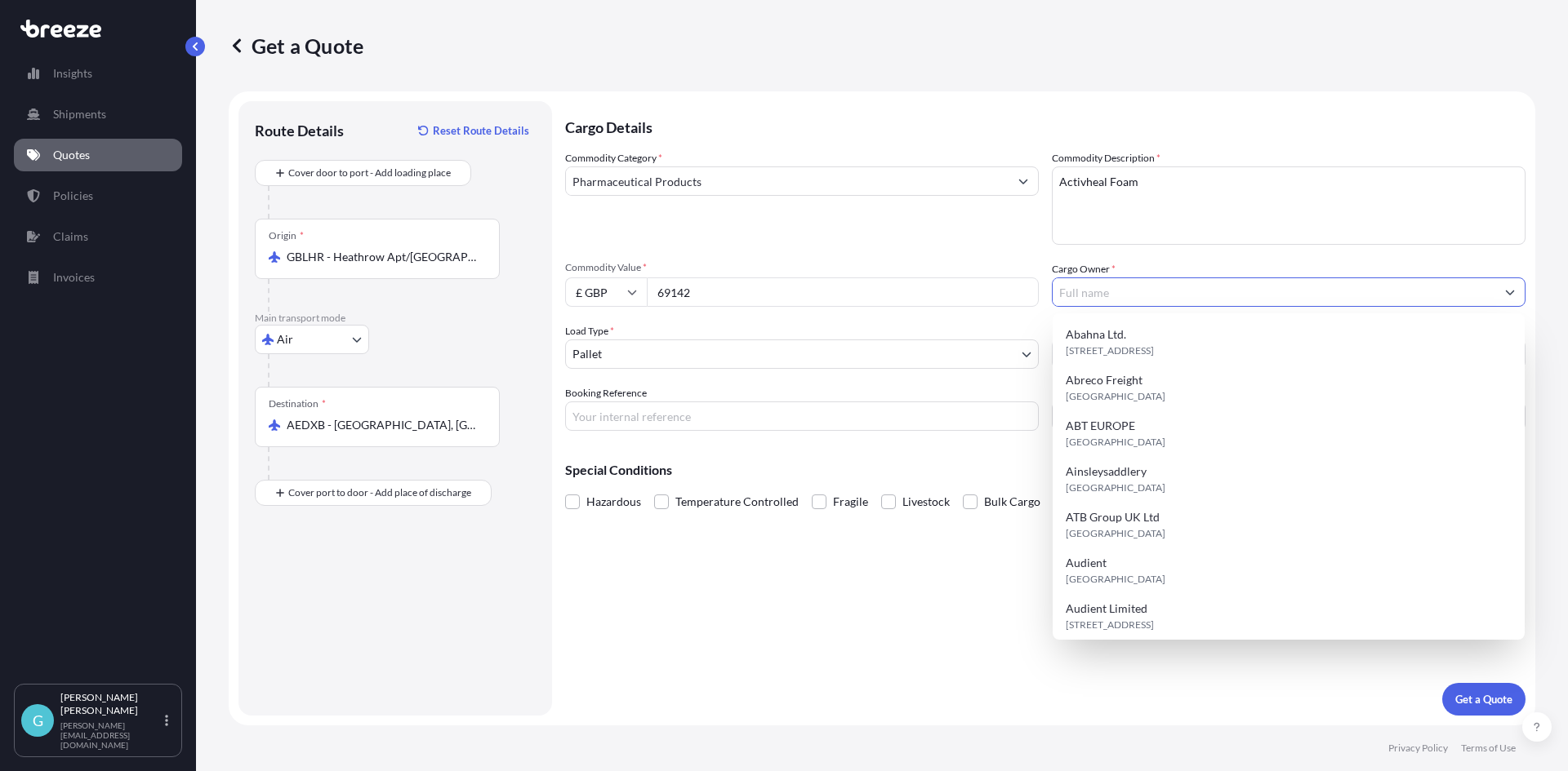
click at [1077, 282] on input "Cargo Owner *" at bounding box center [1274, 292] width 443 height 29
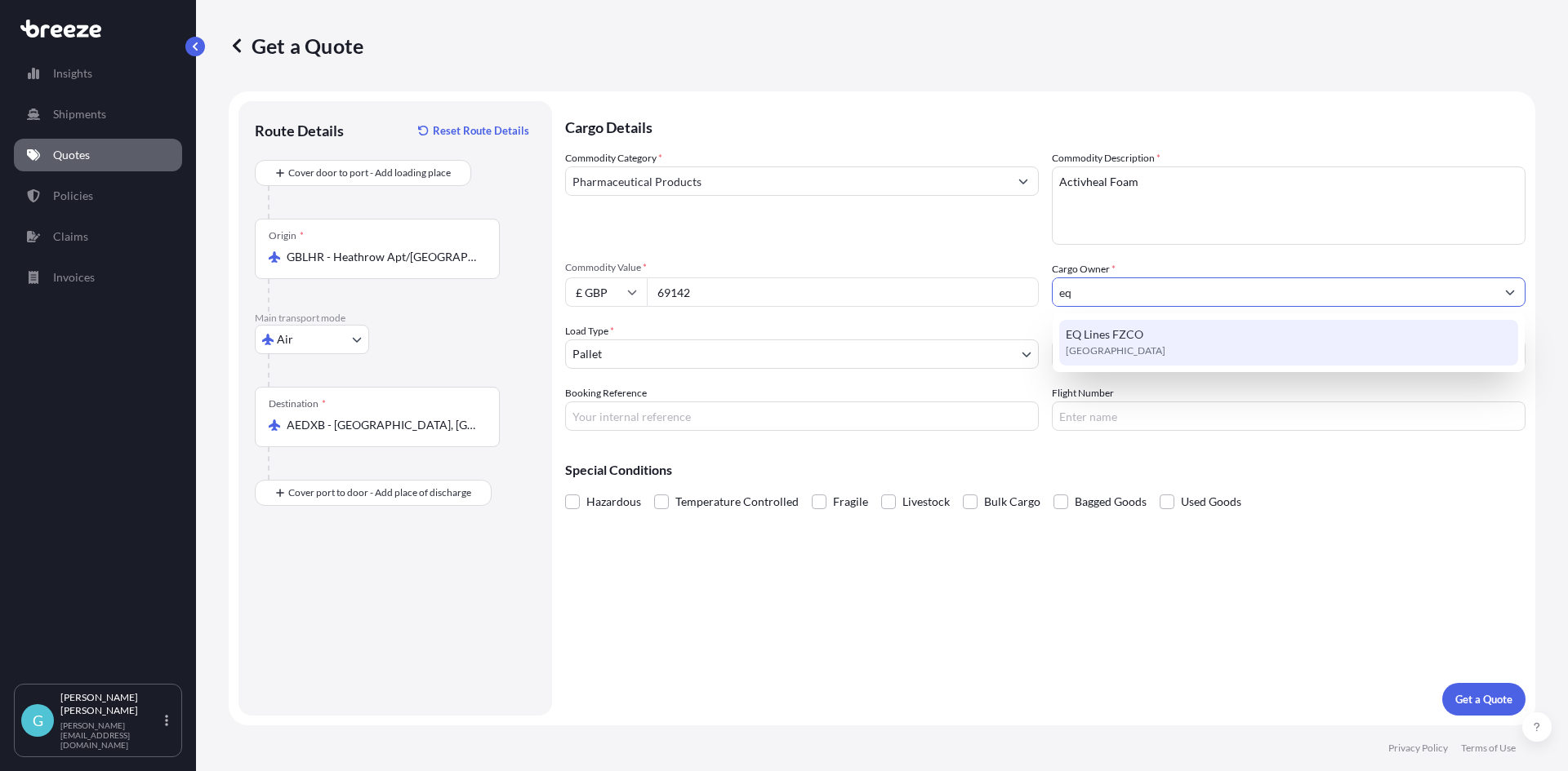
click at [1129, 355] on span "[GEOGRAPHIC_DATA]" at bounding box center [1115, 351] width 99 height 17
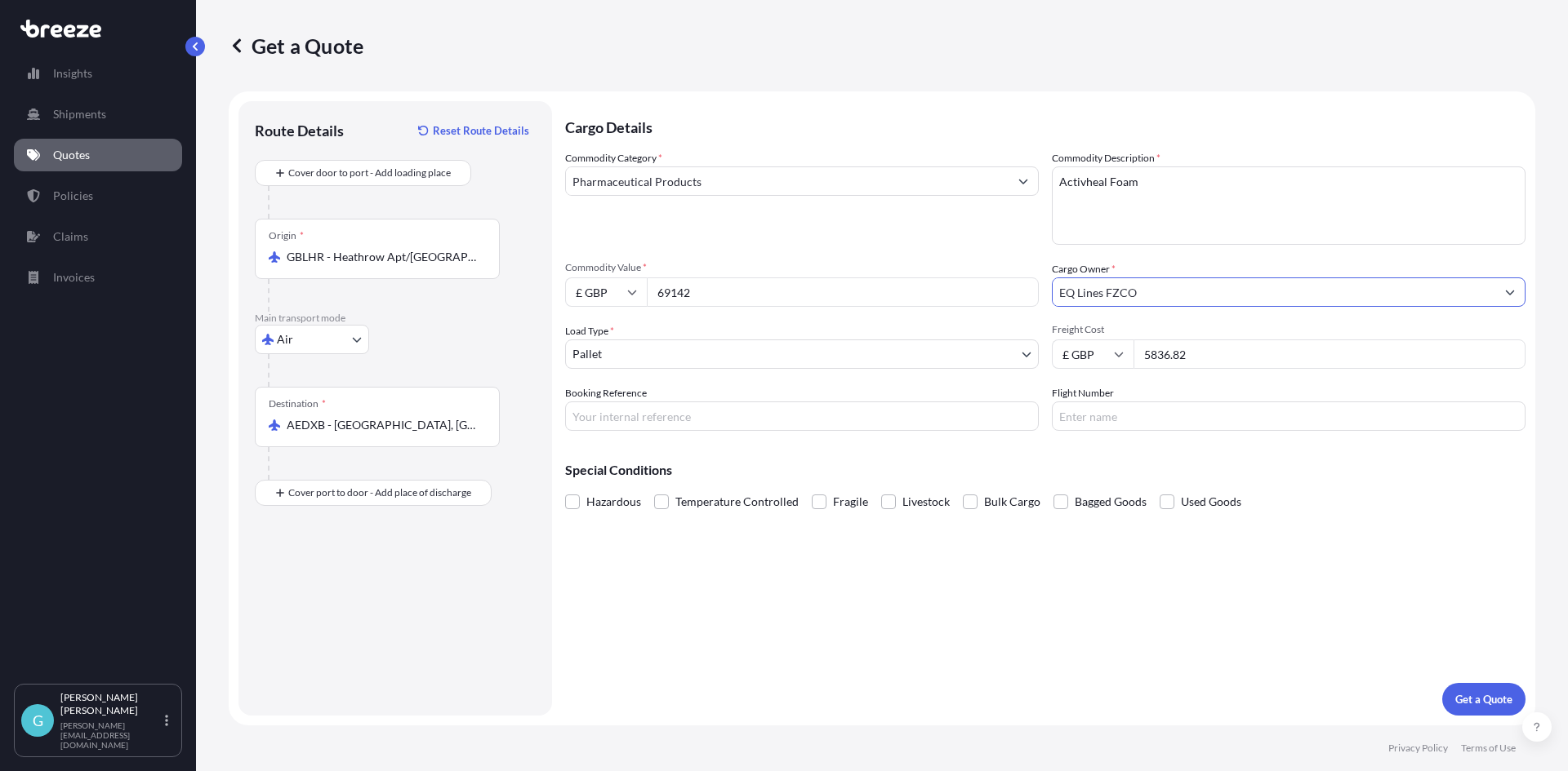
type input "EQ Lines FZCO"
drag, startPoint x: 1222, startPoint y: 349, endPoint x: 946, endPoint y: 350, distance: 276.0
click at [949, 350] on div "Commodity Category * Pharmaceutical Products Commodity Description * Activheal …" at bounding box center [1045, 291] width 960 height 281
type input "6039.52"
click at [915, 374] on div "Commodity Category * Pharmaceutical Products Commodity Description * Activheal …" at bounding box center [1045, 291] width 960 height 281
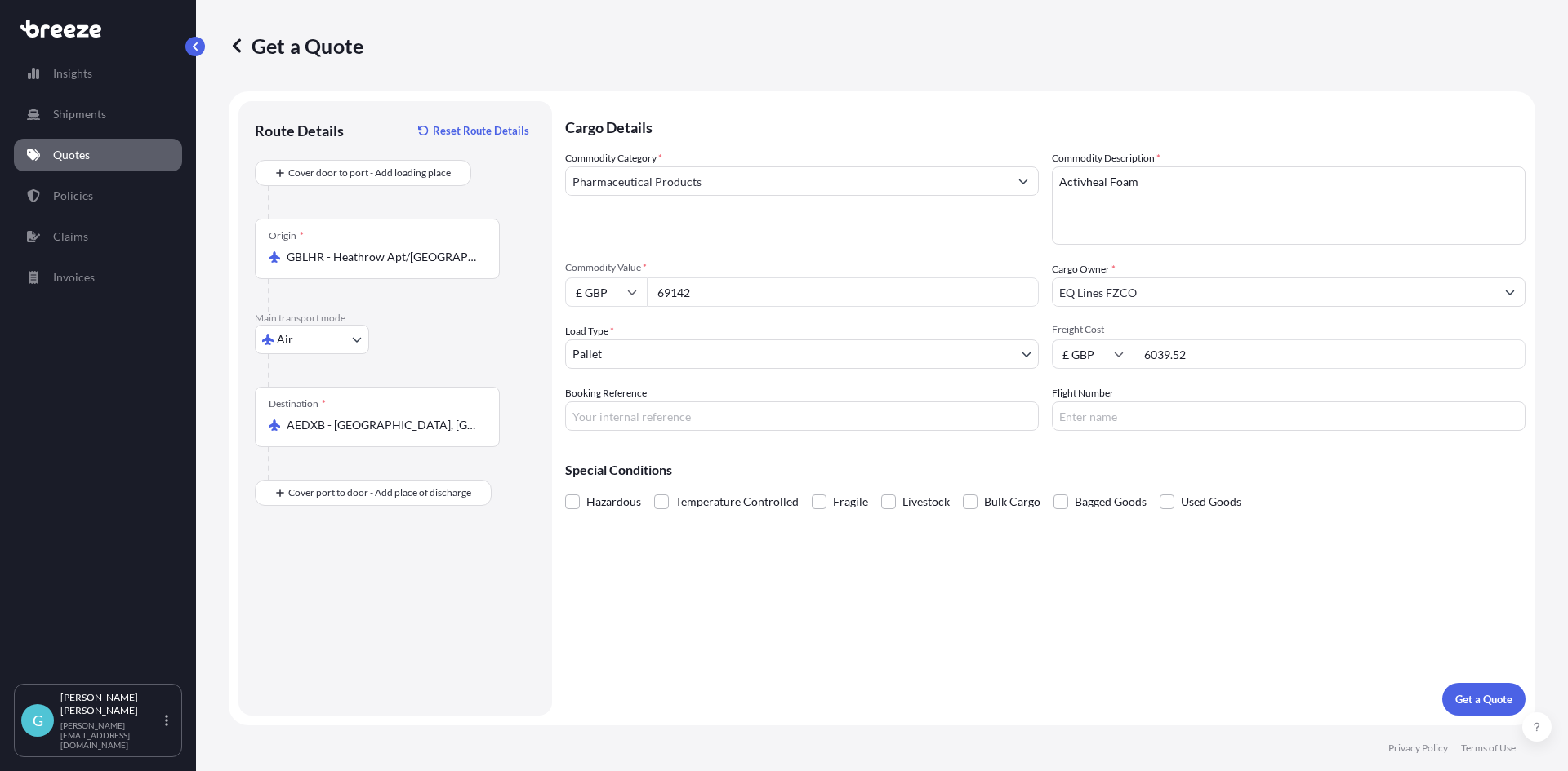
click at [897, 434] on div "Cargo Details Commodity Category * Pharmaceutical Products Commodity Descriptio…" at bounding box center [1045, 408] width 960 height 615
click at [882, 433] on div "Cargo Details Commodity Category * Pharmaceutical Products Commodity Descriptio…" at bounding box center [1045, 408] width 960 height 615
click at [868, 408] on input "Booking Reference" at bounding box center [802, 416] width 474 height 29
click at [648, 418] on input "Booking Reference" at bounding box center [802, 416] width 474 height 29
paste input "SQ19608"
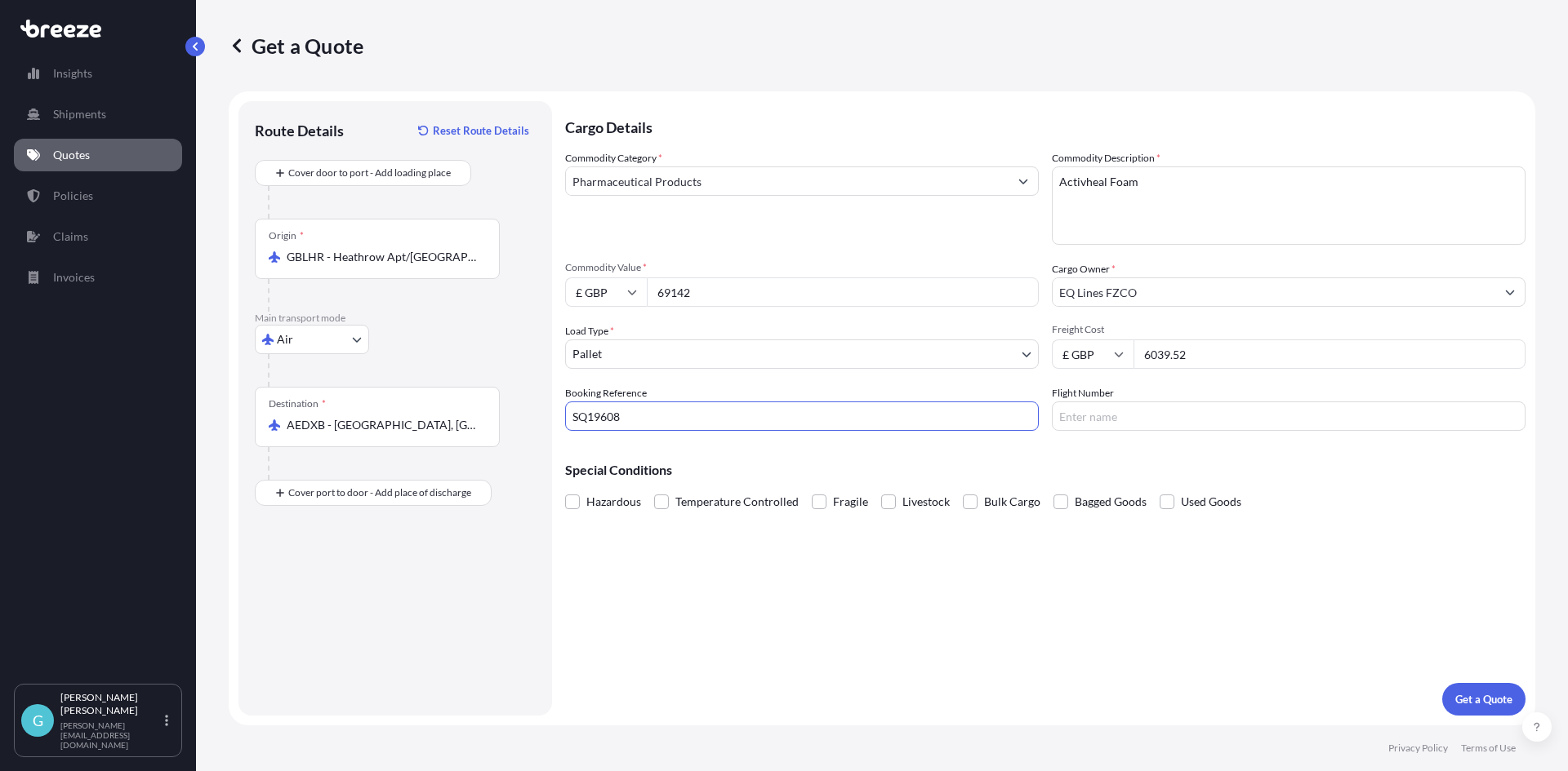
type input "SQ19608"
click at [911, 611] on div "Cargo Details Commodity Category * Pharmaceutical Products Commodity Descriptio…" at bounding box center [1045, 408] width 960 height 615
click at [761, 509] on span "Temperature Controlled" at bounding box center [737, 501] width 124 height 24
click at [654, 489] on input "Temperature Controlled" at bounding box center [654, 489] width 0 height 0
click at [1478, 702] on p "Get a Quote" at bounding box center [1484, 699] width 57 height 17
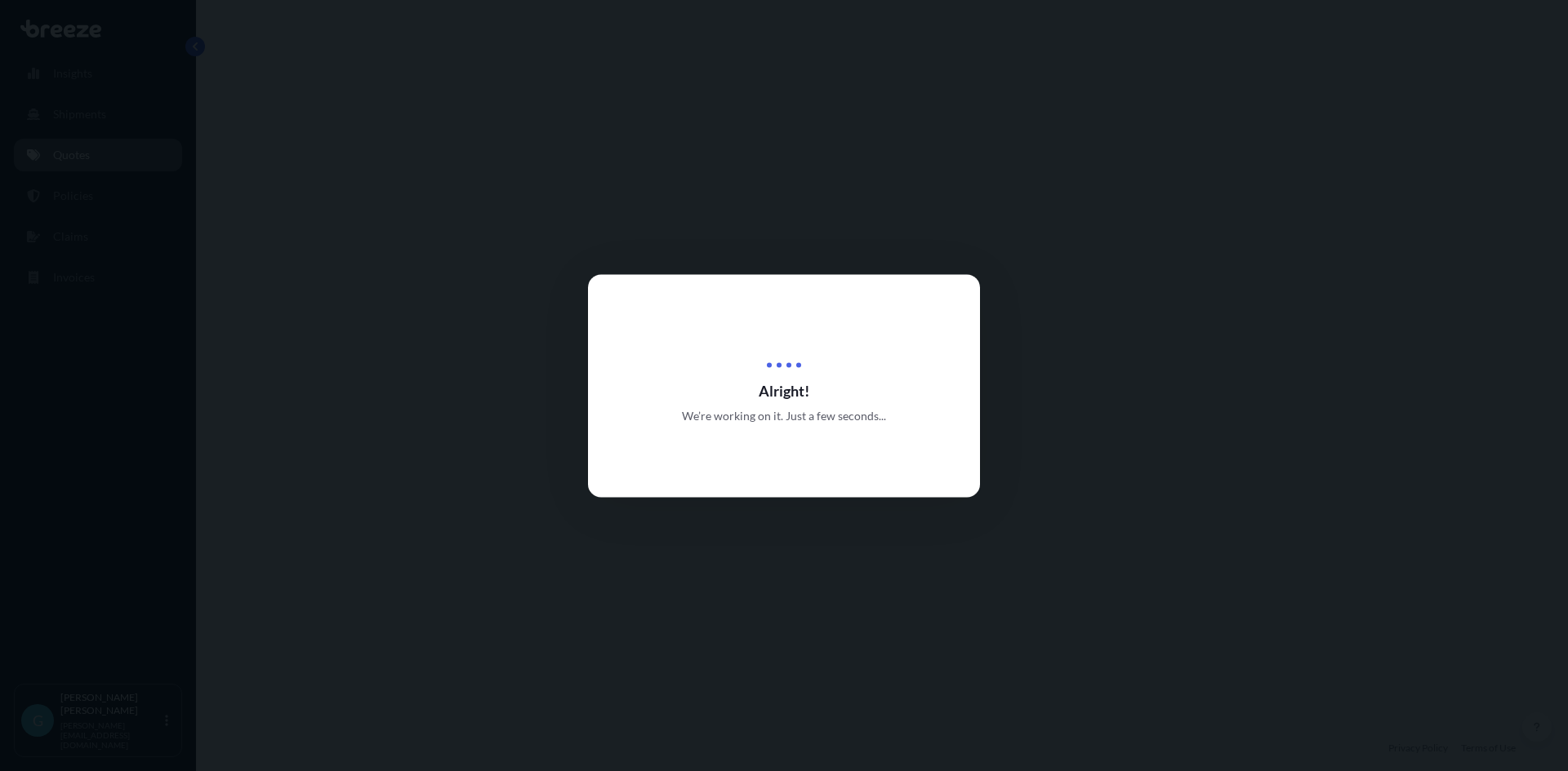
select select "Air"
select select "1"
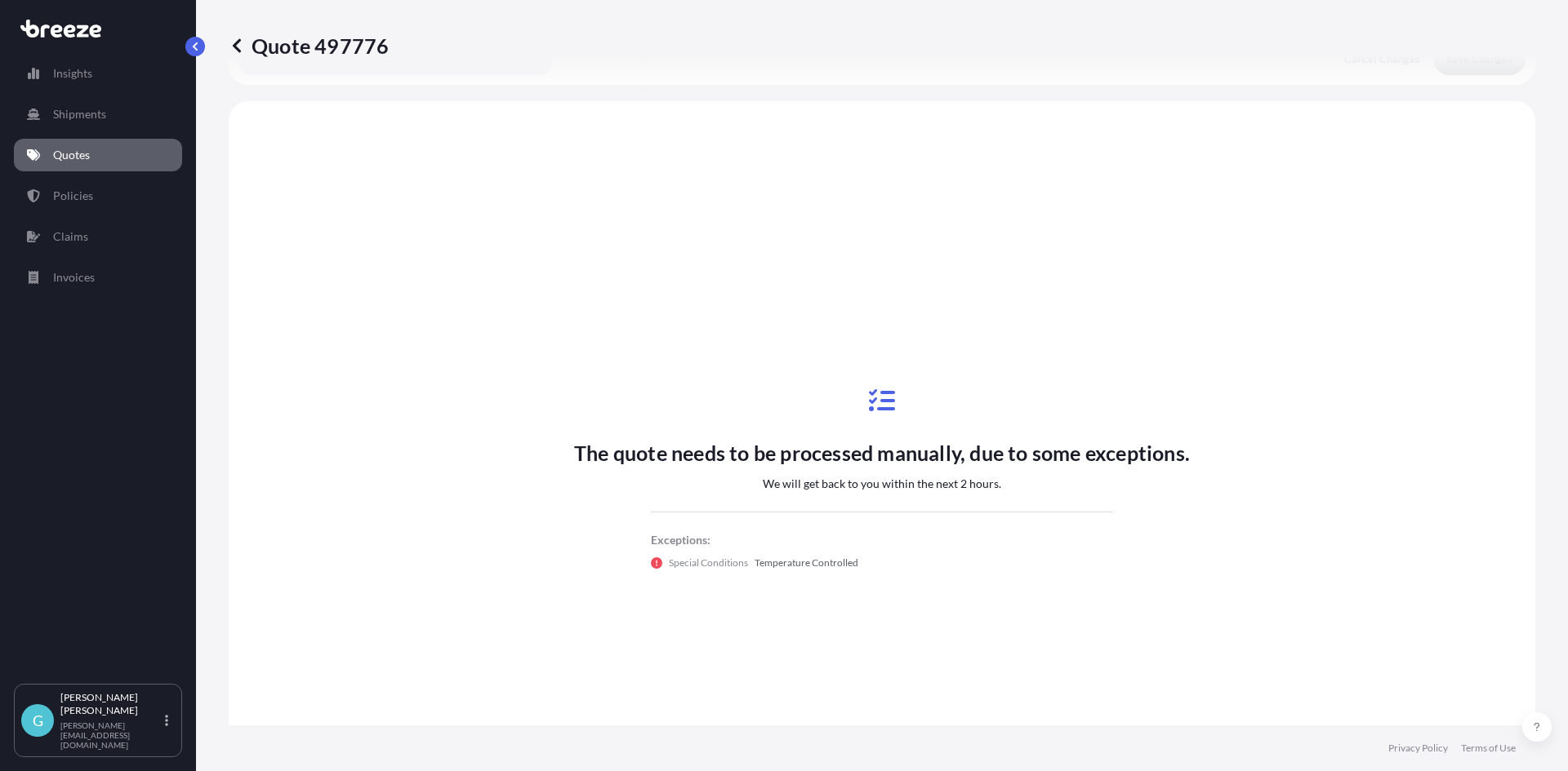
scroll to position [491, 0]
